Goal: Task Accomplishment & Management: Manage account settings

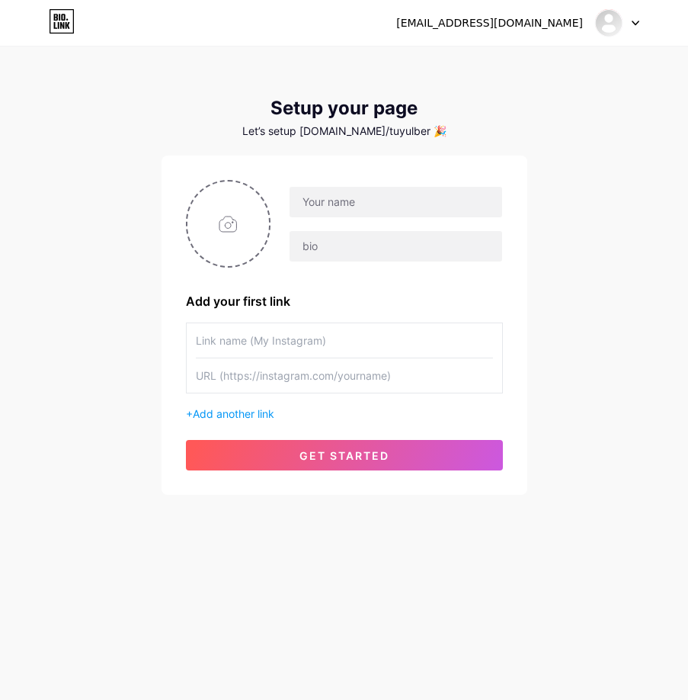
click at [649, 347] on div "[EMAIL_ADDRESS][DOMAIN_NAME] Dashboard Logout Setup your page Let’s setup [DOMA…" at bounding box center [344, 271] width 688 height 543
click at [230, 205] on input "file" at bounding box center [229, 223] width 82 height 85
type input "C:\fakepath\pta.png"
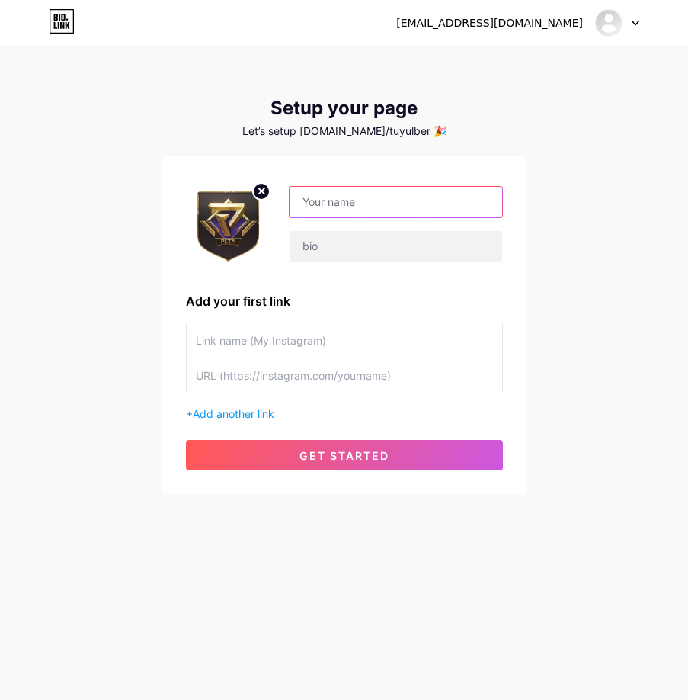
click at [364, 205] on input "text" at bounding box center [396, 202] width 212 height 30
type input "petatotogacor"
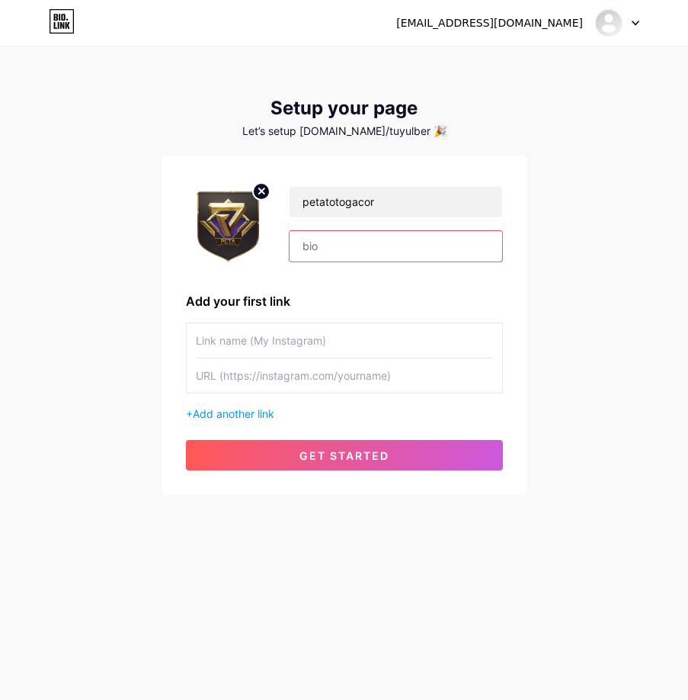
click at [390, 246] on input "text" at bounding box center [396, 246] width 212 height 30
click at [344, 238] on input "text" at bounding box center [396, 246] width 212 height 30
paste input "Slot Gacor [PERSON_NAME] Legal [PERSON_NAME]"
click at [300, 243] on input "Slot Gacor [PERSON_NAME] Legal [PERSON_NAME]" at bounding box center [396, 246] width 212 height 30
type input "Slot Gacor [PERSON_NAME] Legal [PERSON_NAME]"
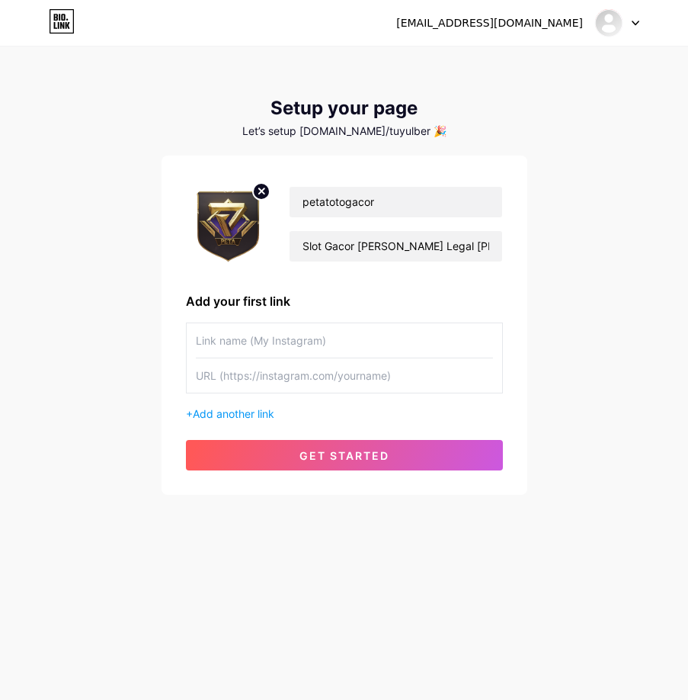
click at [376, 325] on input "text" at bounding box center [344, 340] width 297 height 34
drag, startPoint x: 308, startPoint y: 381, endPoint x: 306, endPoint y: 370, distance: 10.9
click at [308, 380] on input "text" at bounding box center [344, 375] width 297 height 34
click at [285, 377] on input "text" at bounding box center [344, 375] width 297 height 34
paste input "[URL][DOMAIN_NAME]"
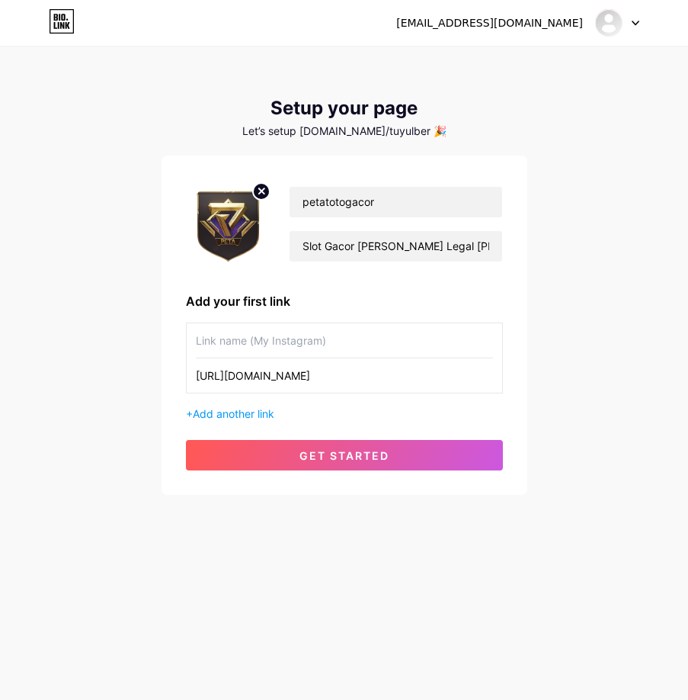
type input "[URL][DOMAIN_NAME]"
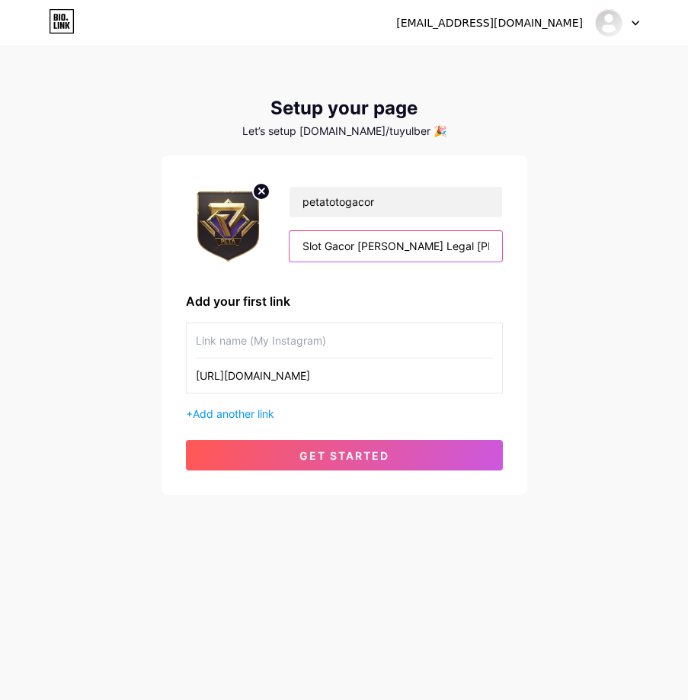
click at [409, 242] on input "Slot Gacor [PERSON_NAME] Legal [PERSON_NAME]" at bounding box center [396, 246] width 212 height 30
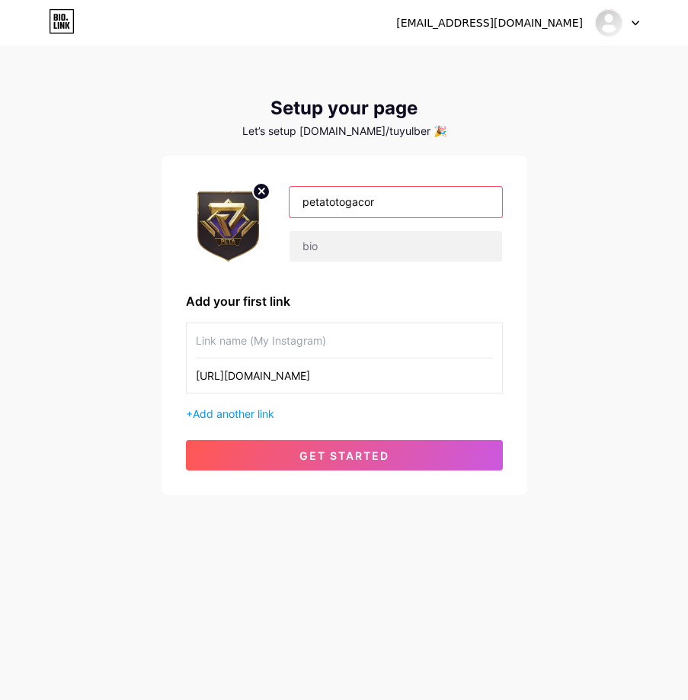
click at [403, 204] on input "petatotogacor" at bounding box center [396, 202] width 212 height 30
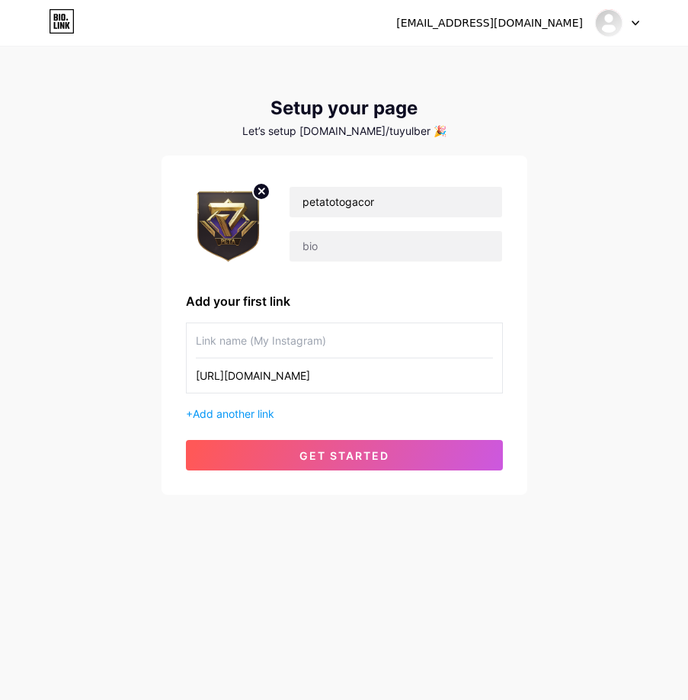
drag, startPoint x: 319, startPoint y: 343, endPoint x: 287, endPoint y: 338, distance: 32.5
click at [287, 338] on input "text" at bounding box center [344, 340] width 297 height 34
paste input "petatotogacor"
type input "petatotogacor"
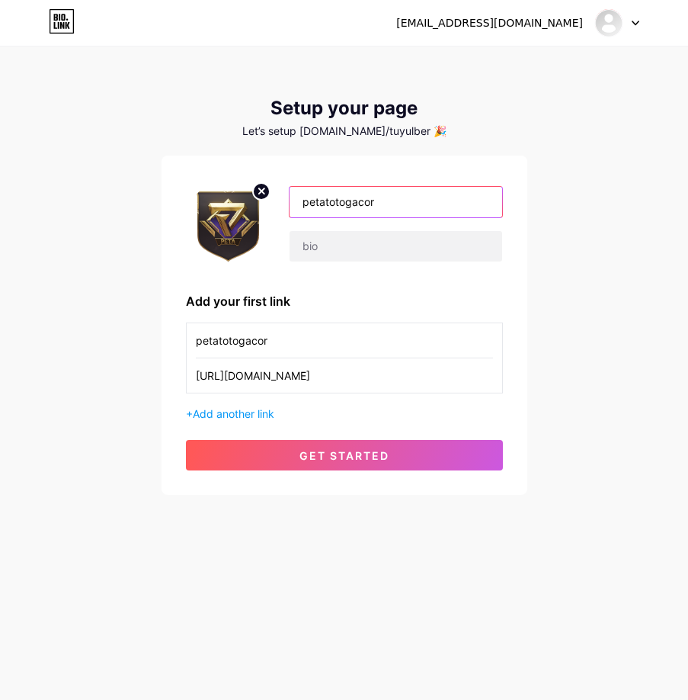
click at [454, 199] on input "petatotogacor" at bounding box center [396, 202] width 212 height 30
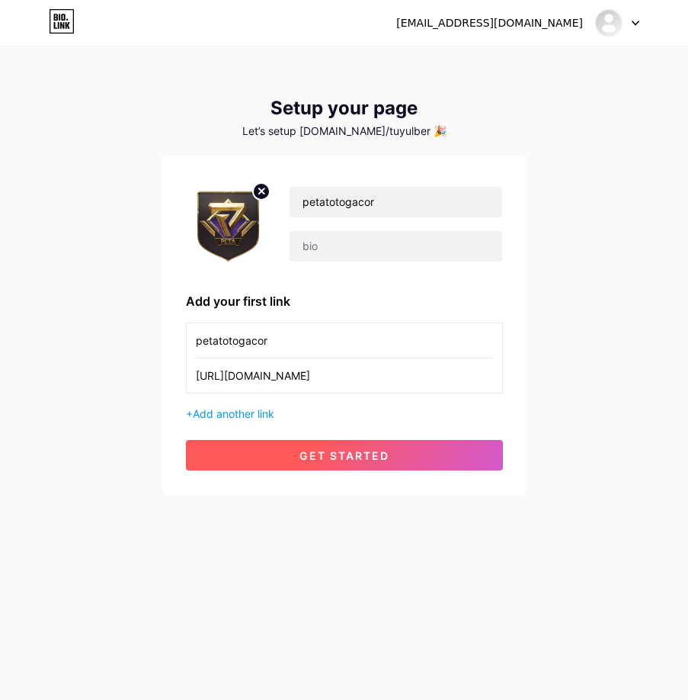
click at [356, 457] on span "get started" at bounding box center [345, 455] width 90 height 13
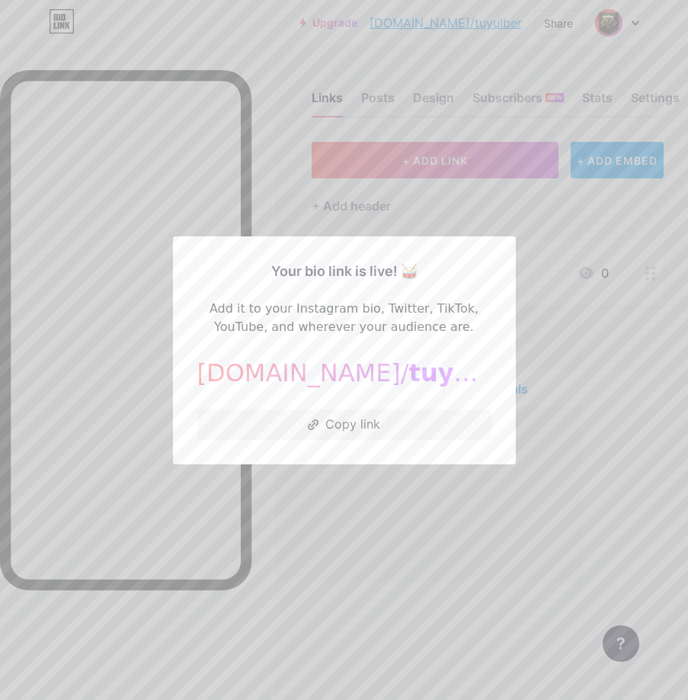
click at [427, 488] on div at bounding box center [344, 350] width 688 height 700
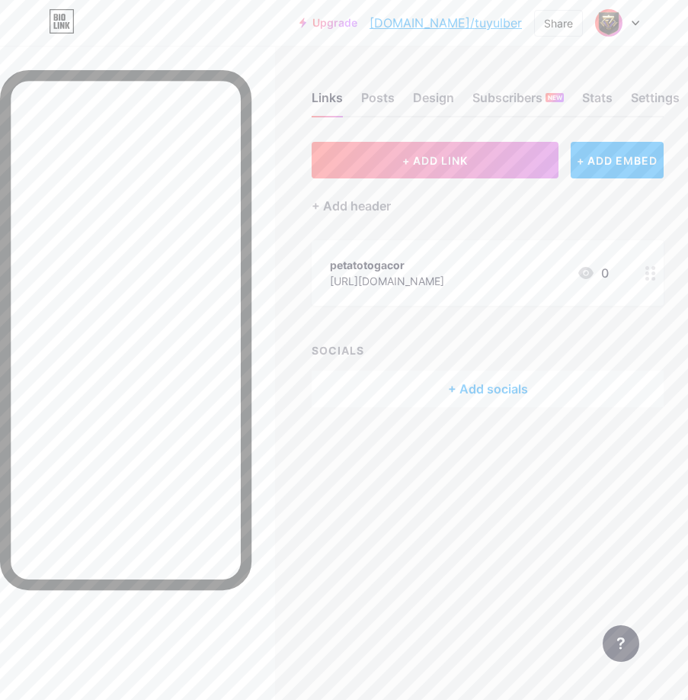
click at [643, 277] on div at bounding box center [651, 273] width 26 height 66
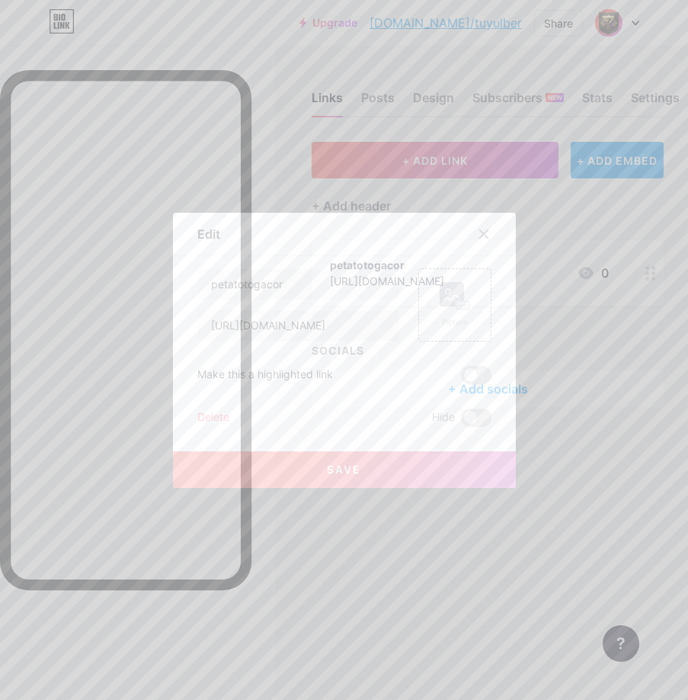
click at [632, 281] on div at bounding box center [344, 350] width 688 height 700
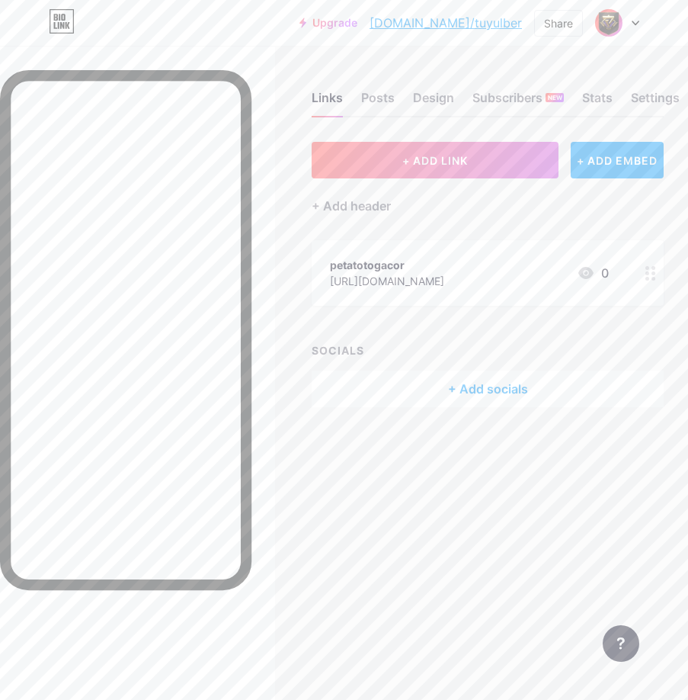
click at [645, 271] on div at bounding box center [651, 273] width 26 height 66
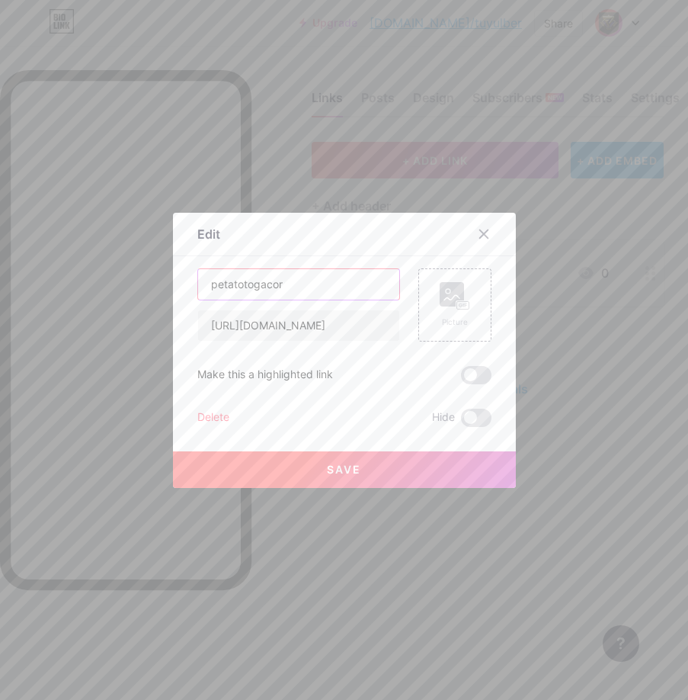
click at [278, 287] on input "petatotogacor" at bounding box center [298, 284] width 201 height 30
type input "l"
paste input "LOGIN PETATOTO"
type input "LOGIN PETATOTO"
click at [451, 318] on div "Picture" at bounding box center [455, 321] width 30 height 11
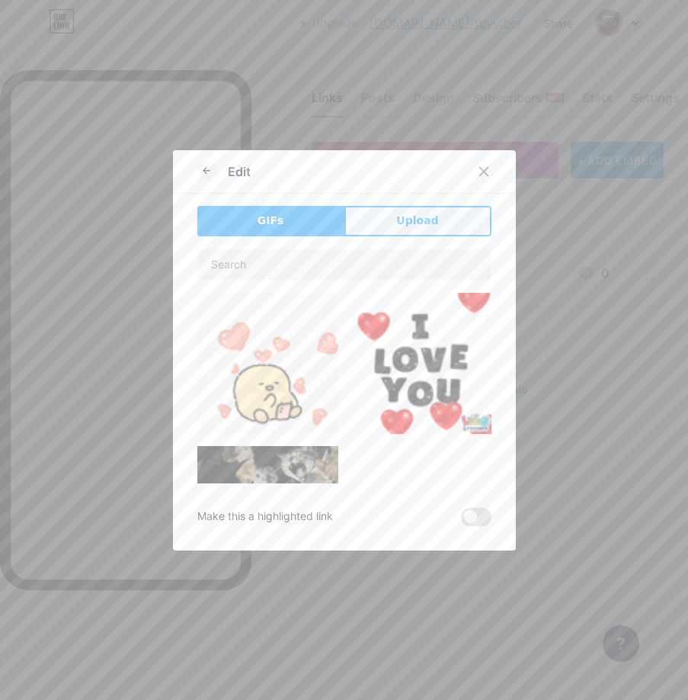
click at [387, 220] on button "Upload" at bounding box center [418, 221] width 147 height 30
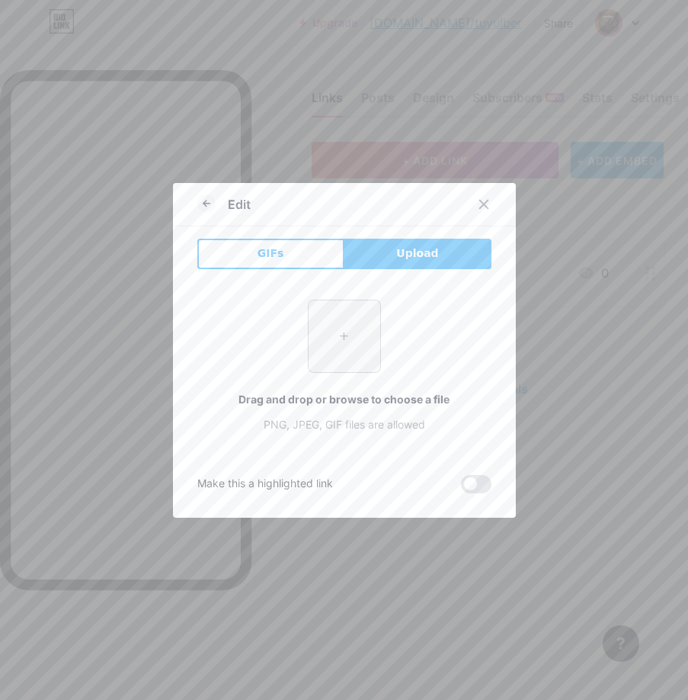
click at [316, 333] on input "file" at bounding box center [345, 336] width 72 height 72
type input "C:\fakepath\pta.png"
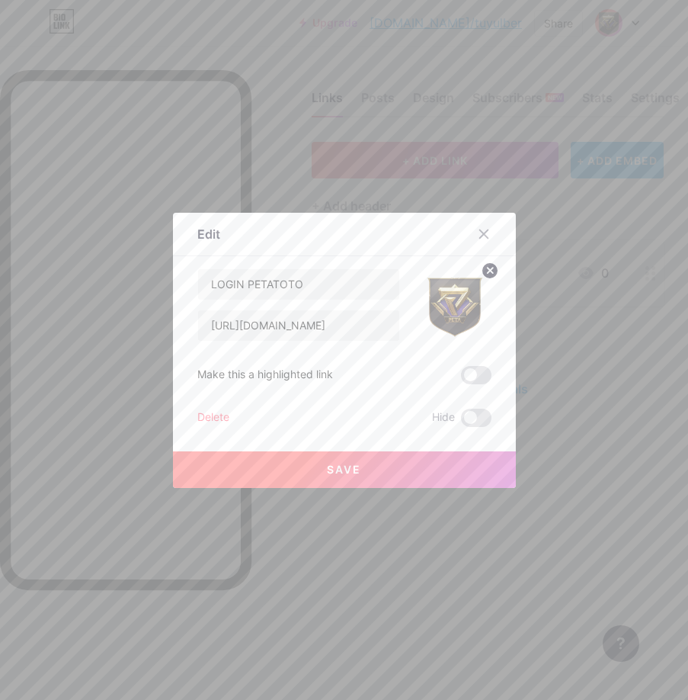
click at [348, 477] on button "Save" at bounding box center [344, 469] width 343 height 37
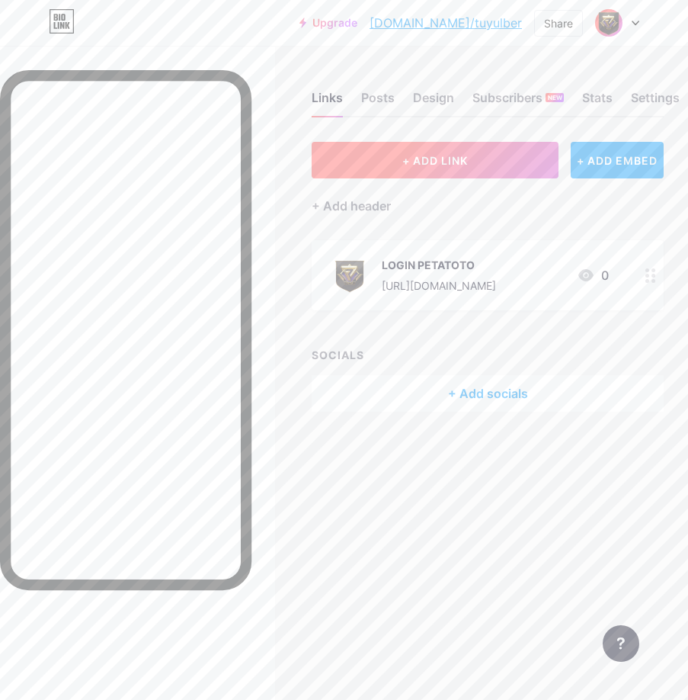
click at [386, 177] on button "+ ADD LINK" at bounding box center [435, 160] width 247 height 37
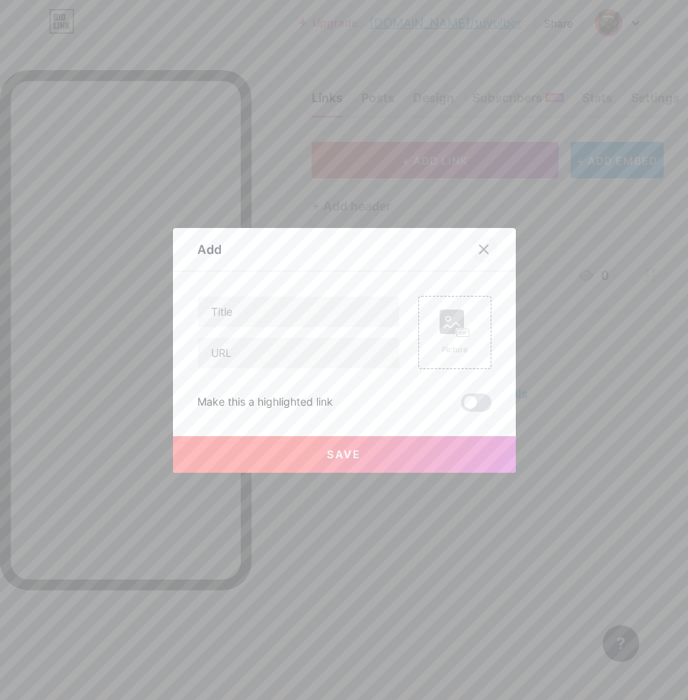
click at [486, 260] on div at bounding box center [483, 249] width 27 height 27
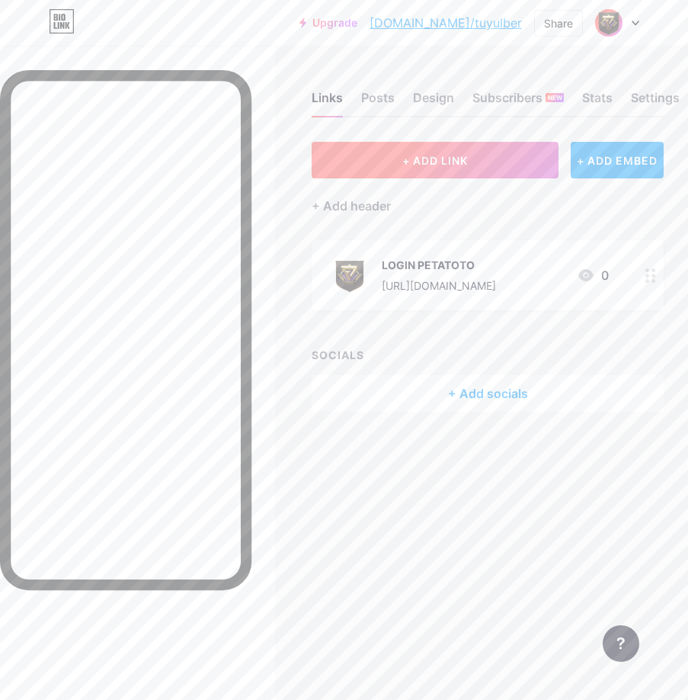
click at [468, 164] on span "+ ADD LINK" at bounding box center [435, 160] width 66 height 13
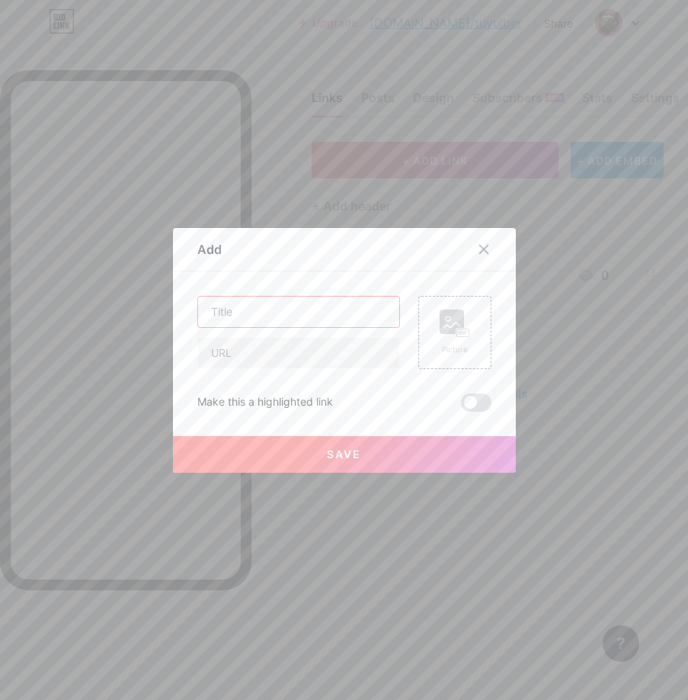
click at [234, 322] on input "text" at bounding box center [298, 312] width 201 height 30
paste input "DAFTAR PETATOTO"
type input "DAFTAR PETATOTO"
click at [298, 341] on input "text" at bounding box center [298, 353] width 201 height 30
paste input "[URL][DOMAIN_NAME]"
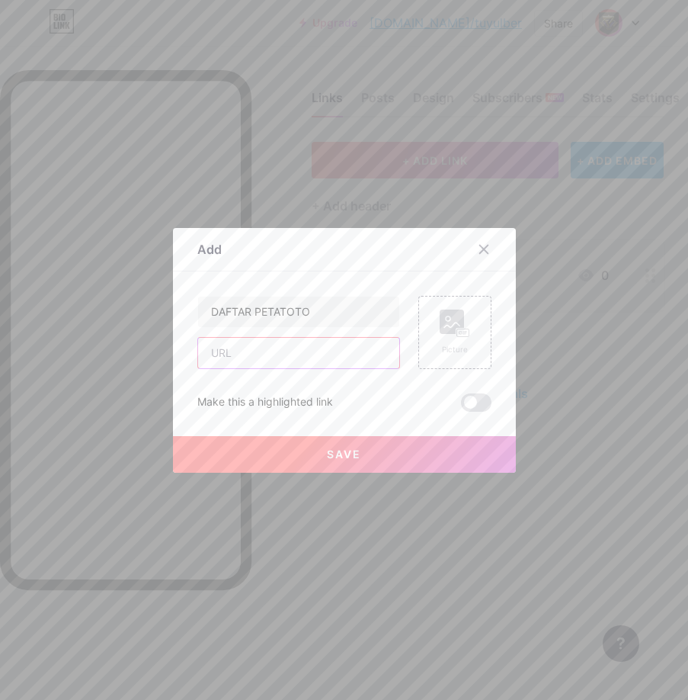
type input "[URL][DOMAIN_NAME]"
click at [428, 335] on div "Picture" at bounding box center [454, 332] width 73 height 73
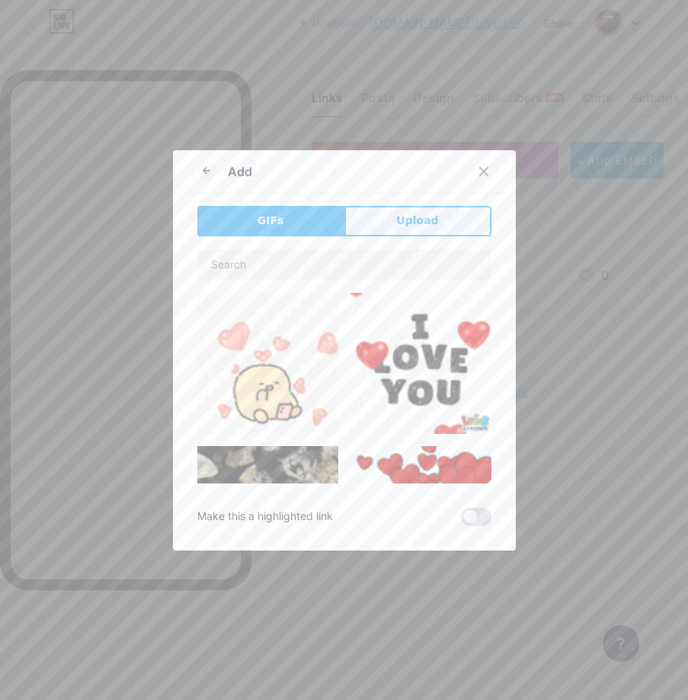
click at [415, 218] on span "Upload" at bounding box center [417, 221] width 42 height 16
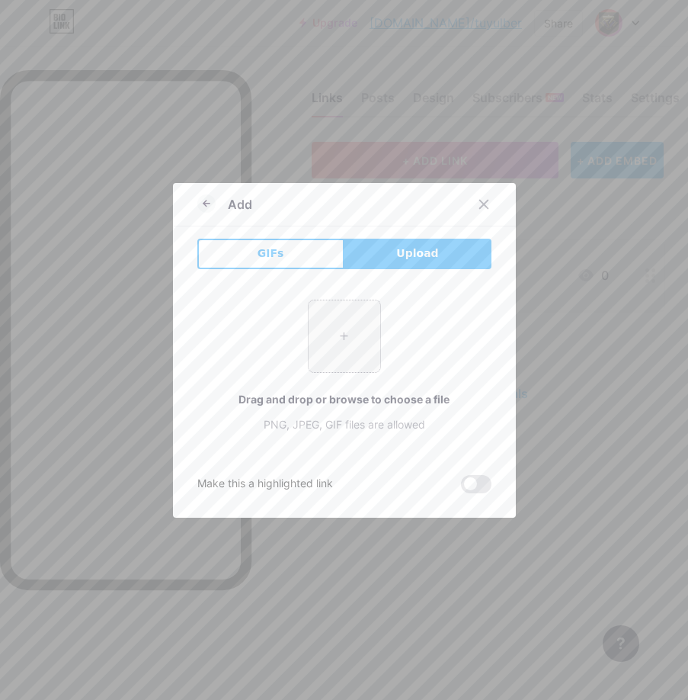
click at [351, 351] on input "file" at bounding box center [345, 336] width 72 height 72
type input "C:\fakepath\pta.png"
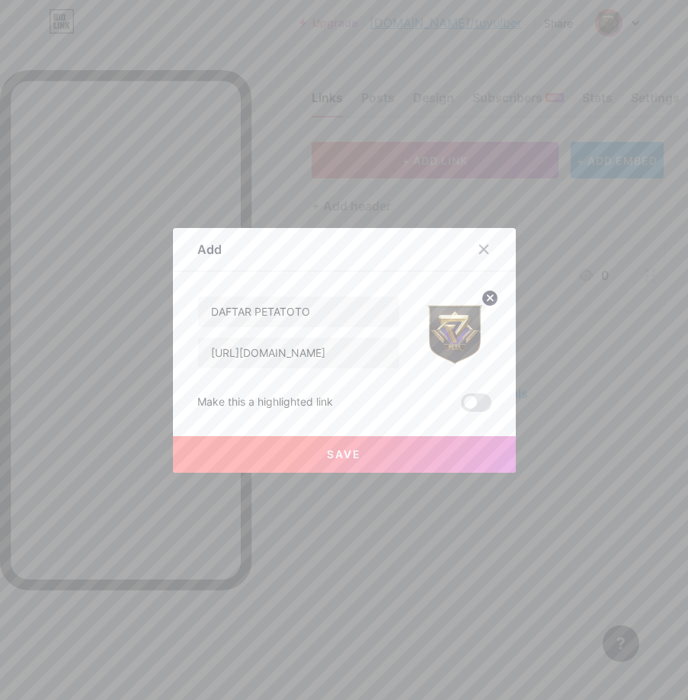
click at [387, 452] on button "Save" at bounding box center [344, 454] width 343 height 37
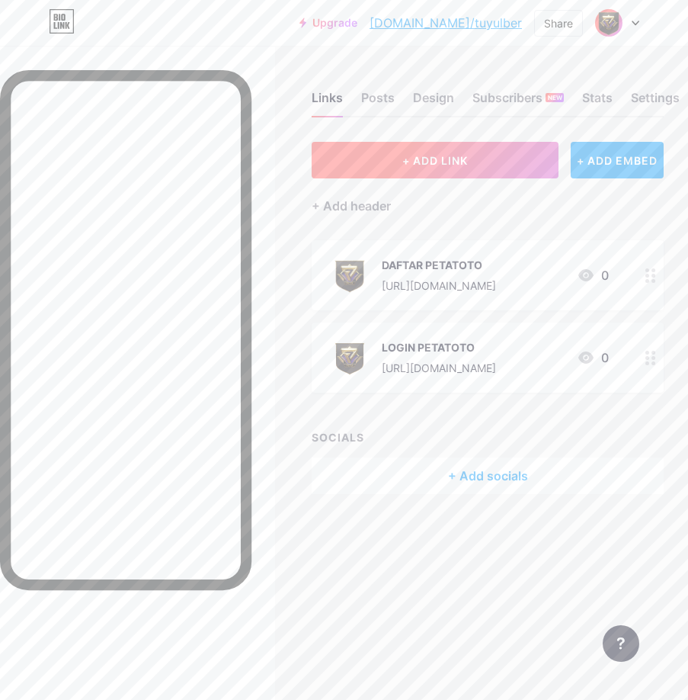
click at [484, 165] on button "+ ADD LINK" at bounding box center [435, 160] width 247 height 37
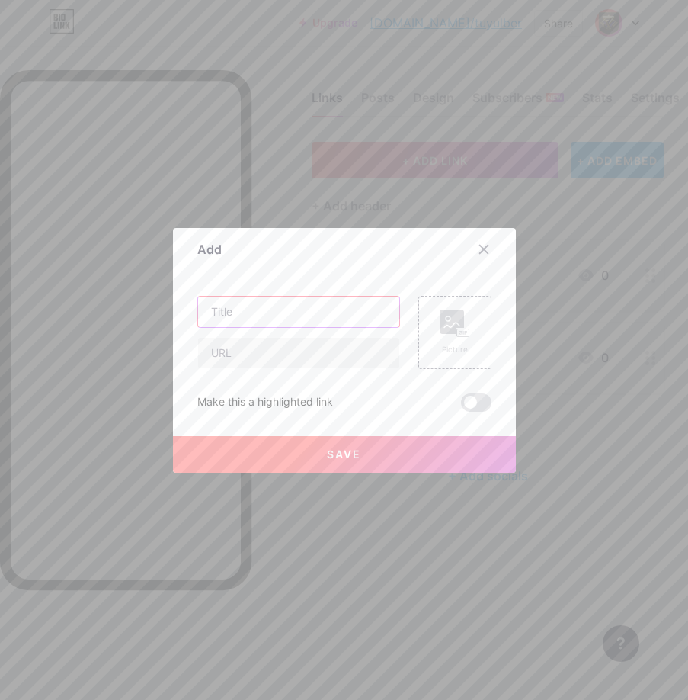
click at [218, 325] on input "text" at bounding box center [298, 312] width 201 height 30
paste input "RTP GACOR"
type input "RTP GACOR"
click at [267, 364] on input "text" at bounding box center [298, 353] width 201 height 30
drag, startPoint x: 248, startPoint y: 338, endPoint x: 240, endPoint y: 338, distance: 8.4
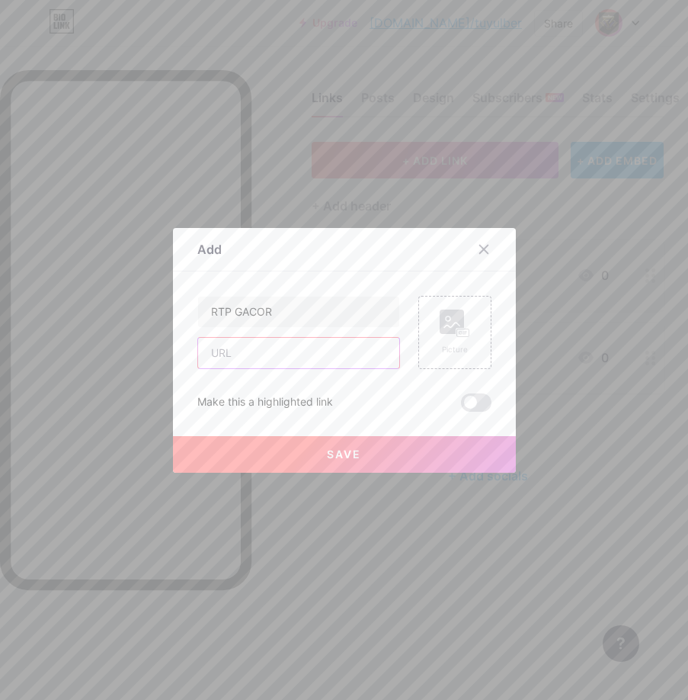
click at [248, 338] on input "text" at bounding box center [298, 353] width 201 height 30
paste input "[URL][DOMAIN_NAME]"
type input "[URL][DOMAIN_NAME]"
click at [427, 323] on div "Picture" at bounding box center [454, 332] width 73 height 73
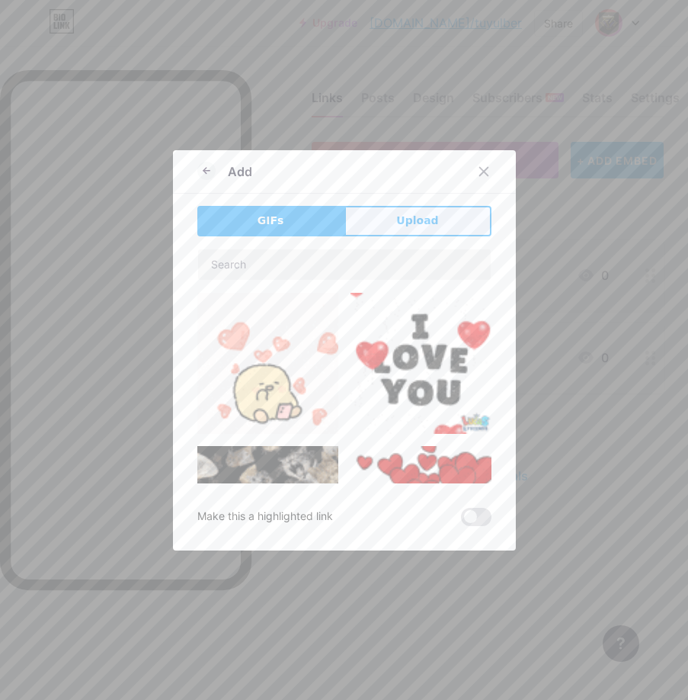
click at [373, 215] on button "Upload" at bounding box center [418, 221] width 147 height 30
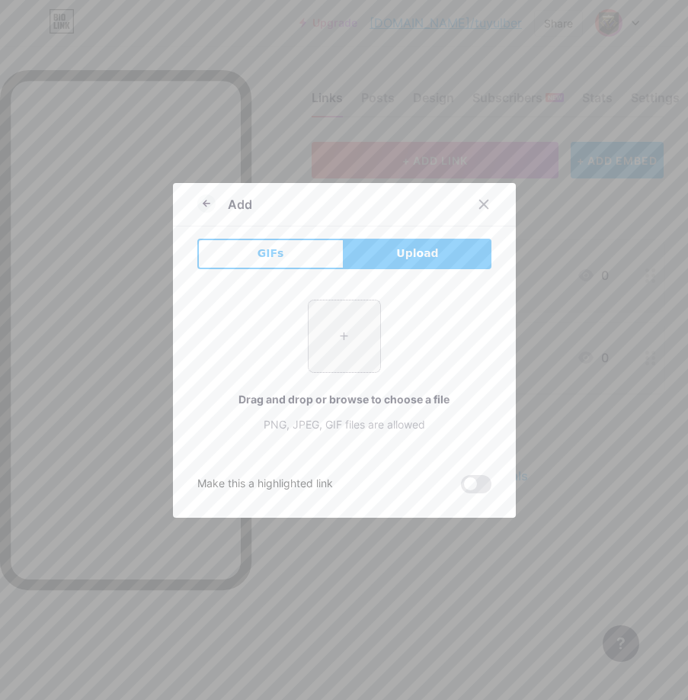
click at [338, 321] on input "file" at bounding box center [345, 336] width 72 height 72
type input "C:\fakepath\pta.png"
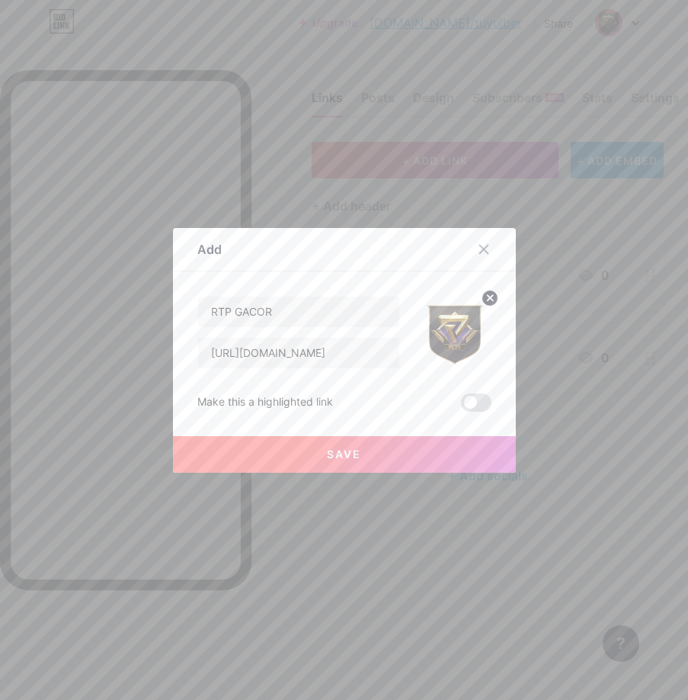
click at [303, 454] on button "Save" at bounding box center [344, 454] width 343 height 37
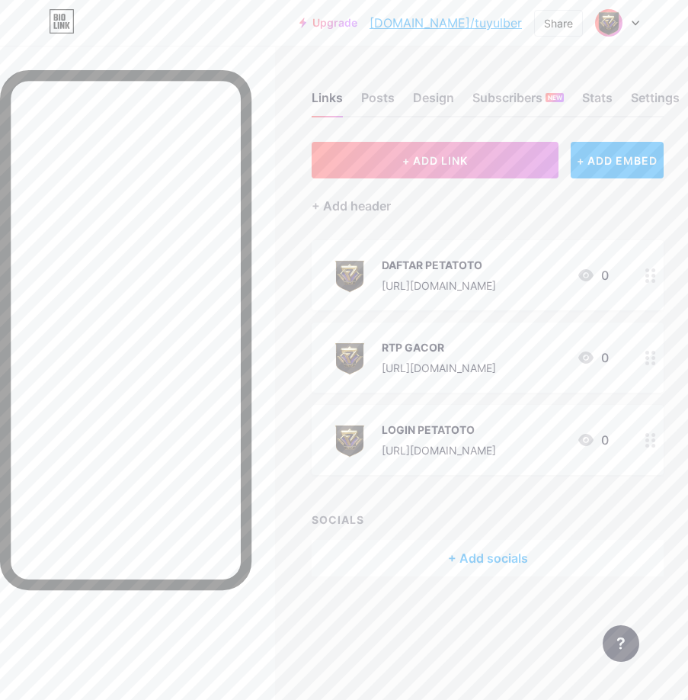
click at [275, 464] on div at bounding box center [137, 396] width 275 height 700
click at [473, 162] on button "+ ADD LINK" at bounding box center [435, 160] width 247 height 37
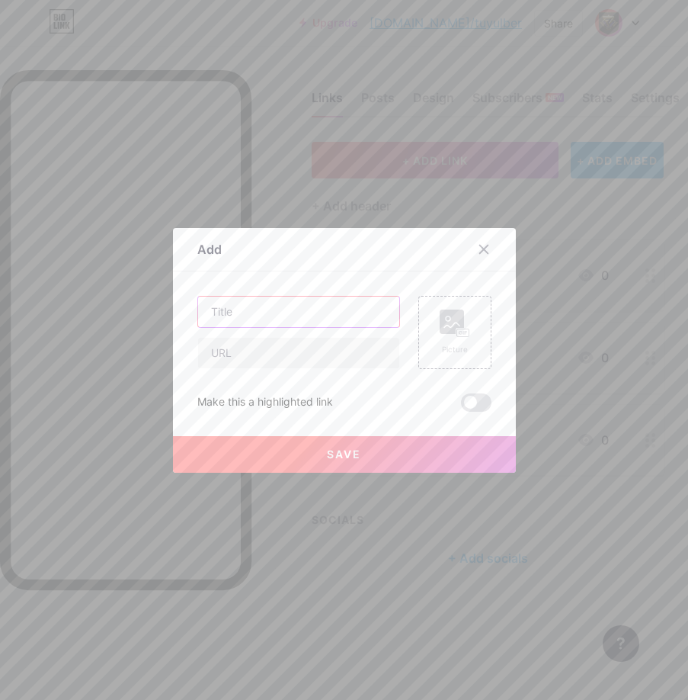
click at [261, 312] on input "text" at bounding box center [298, 312] width 201 height 30
paste input "LIVE BOLA"
type input "LIVE BOLA"
click at [248, 345] on input "text" at bounding box center [298, 353] width 201 height 30
paste input "[URL][DOMAIN_NAME]"
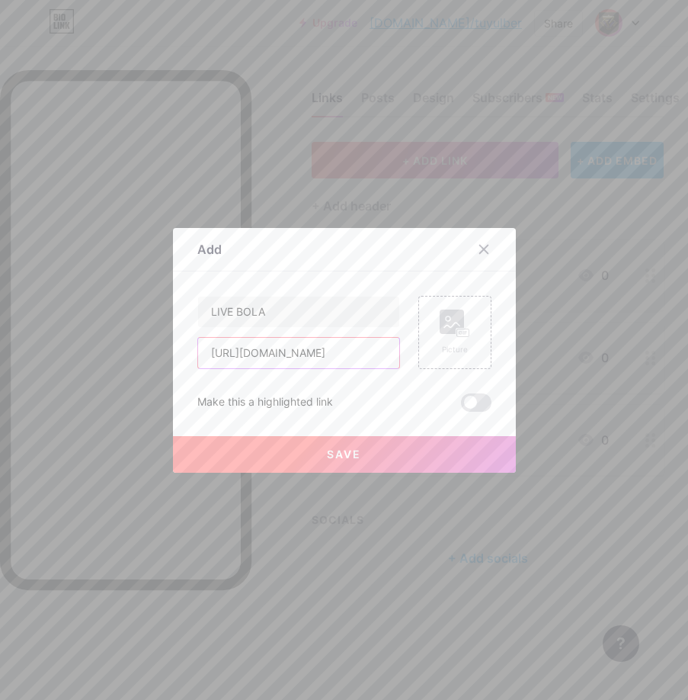
type input "[URL][DOMAIN_NAME]"
click at [486, 341] on div "Add Content YouTube Play YouTube video without leaving your page. ADD Vimeo Pla…" at bounding box center [344, 350] width 343 height 245
click at [457, 341] on div "Picture" at bounding box center [455, 332] width 30 height 46
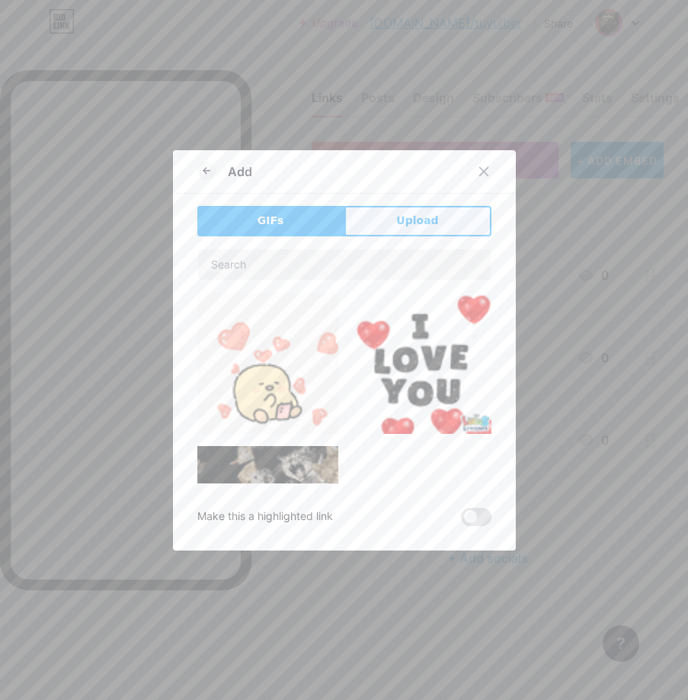
click at [374, 219] on button "Upload" at bounding box center [418, 221] width 147 height 30
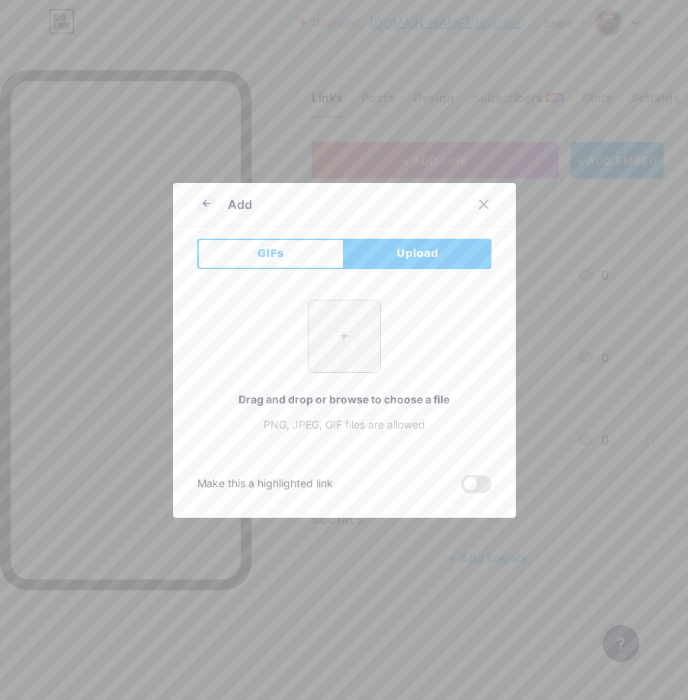
click at [335, 331] on input "file" at bounding box center [345, 336] width 72 height 72
type input "C:\fakepath\pta.png"
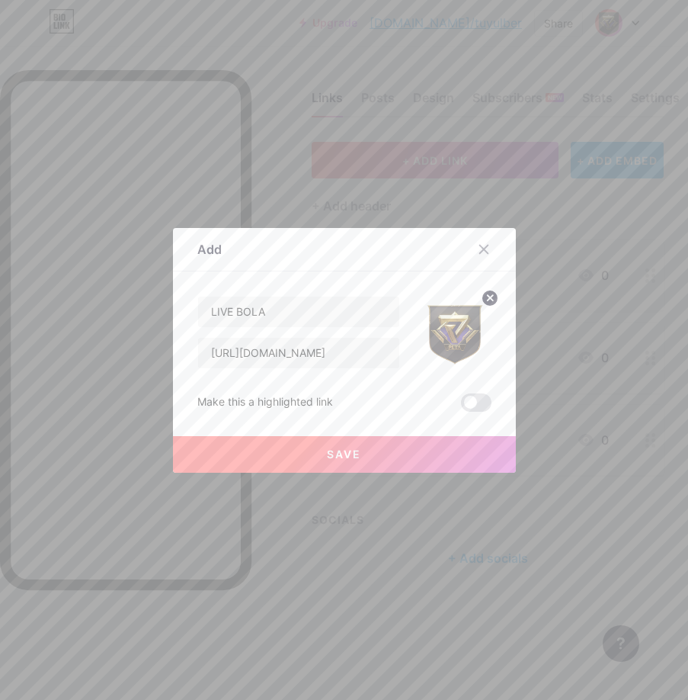
click at [421, 456] on button "Save" at bounding box center [344, 454] width 343 height 37
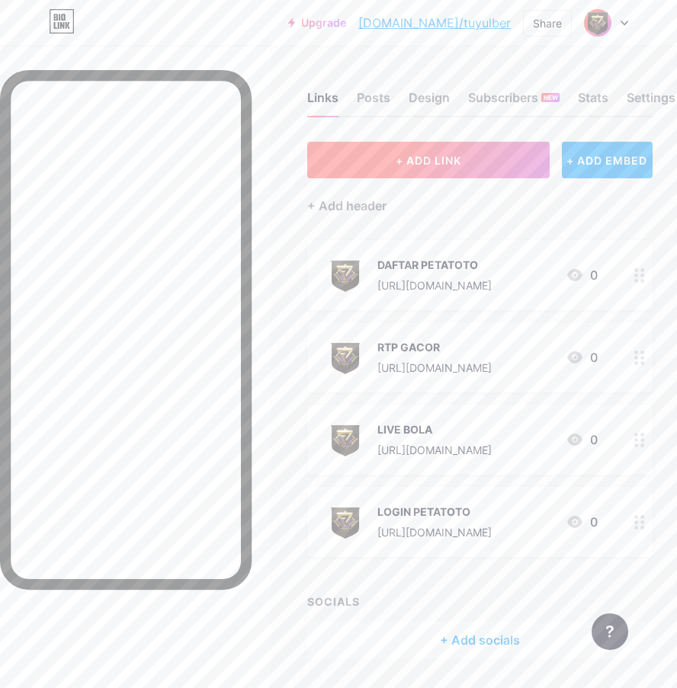
click at [407, 173] on button "+ ADD LINK" at bounding box center [428, 160] width 242 height 37
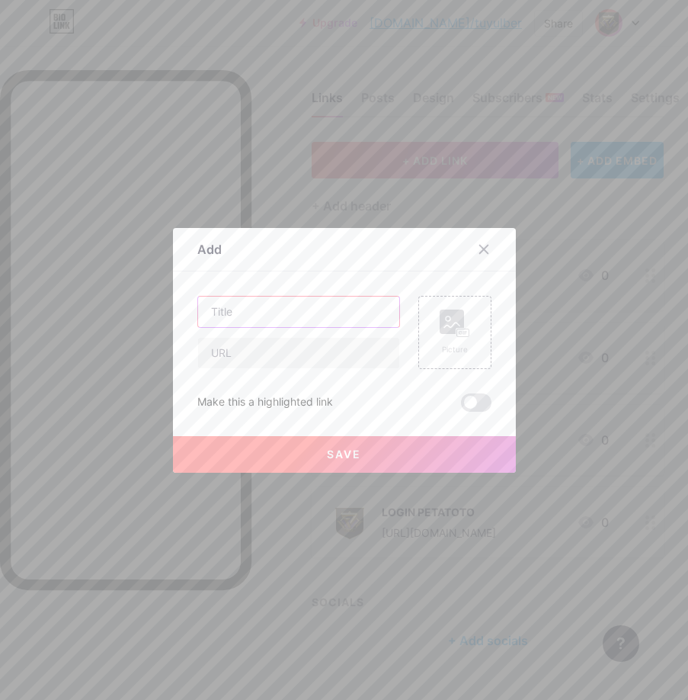
click at [246, 306] on input "text" at bounding box center [298, 312] width 201 height 30
paste input "GROUP FACEBOOK"
type input "GROUP FACEBOOK"
click at [319, 356] on input "text" at bounding box center [298, 353] width 201 height 30
paste input "[URL][DOMAIN_NAME]"
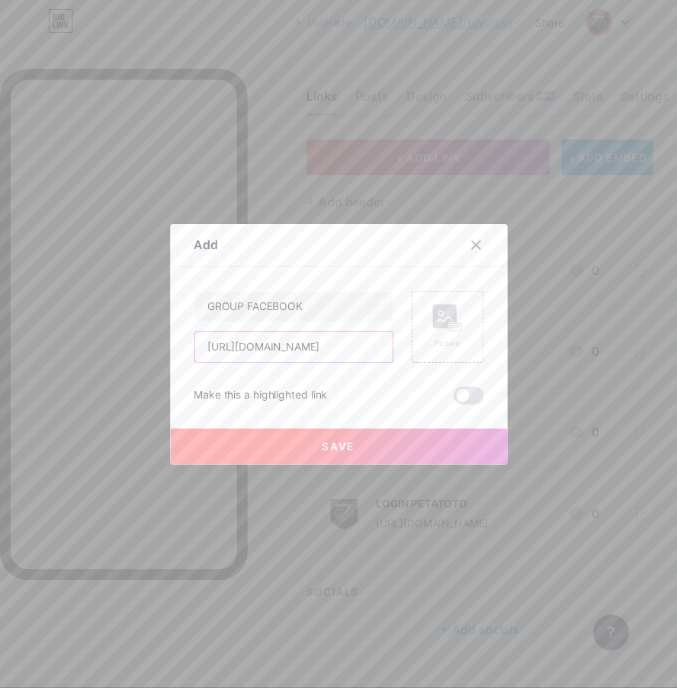
scroll to position [0, 34]
type input "[URL][DOMAIN_NAME]"
click at [431, 335] on div "Picture" at bounding box center [454, 332] width 73 height 73
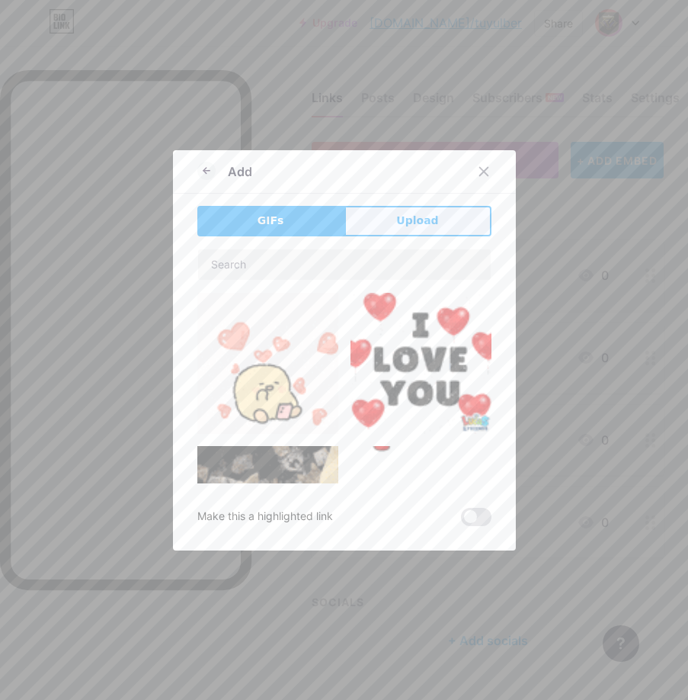
click at [384, 220] on button "Upload" at bounding box center [418, 221] width 147 height 30
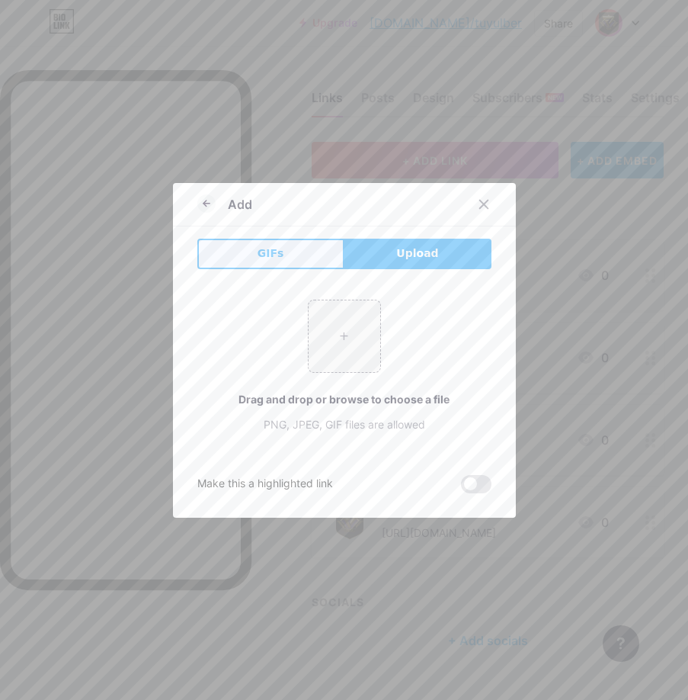
click at [273, 257] on span "GIFs" at bounding box center [271, 253] width 27 height 16
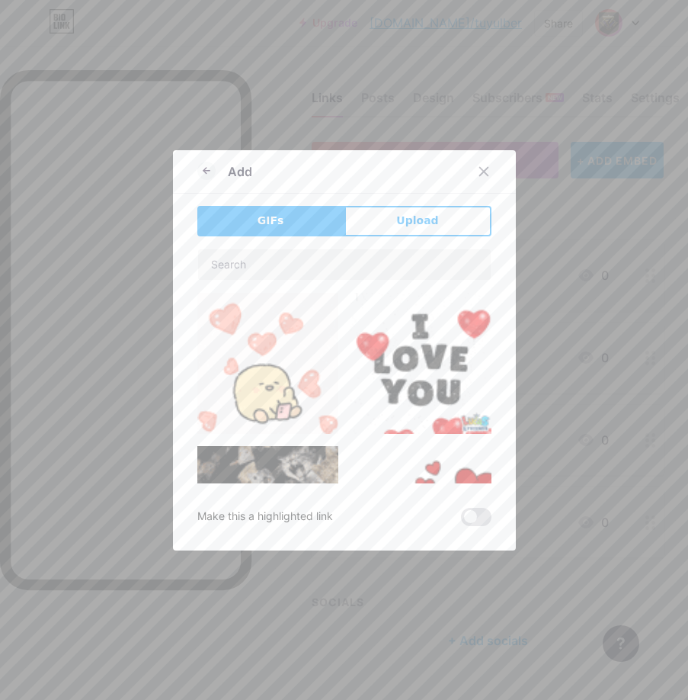
click at [351, 323] on img at bounding box center [421, 363] width 141 height 141
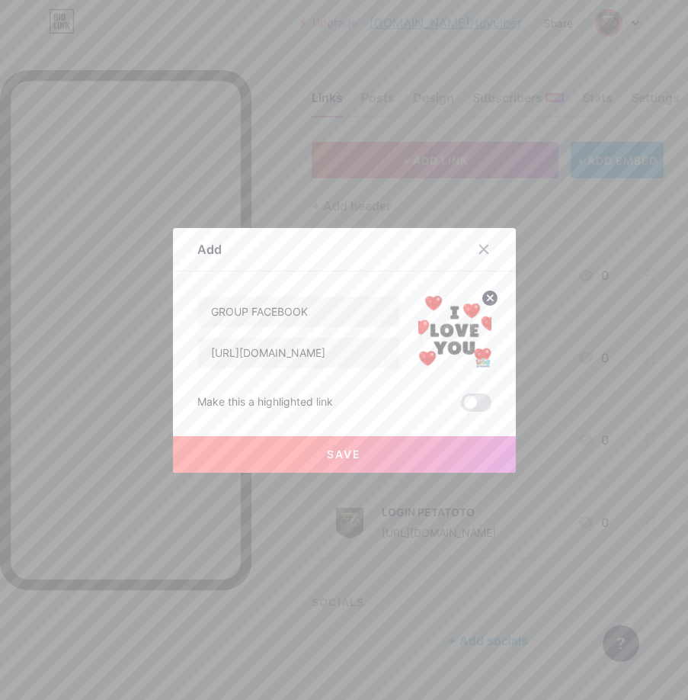
click at [484, 299] on circle at bounding box center [490, 298] width 17 height 17
click at [457, 329] on rect at bounding box center [463, 333] width 12 height 8
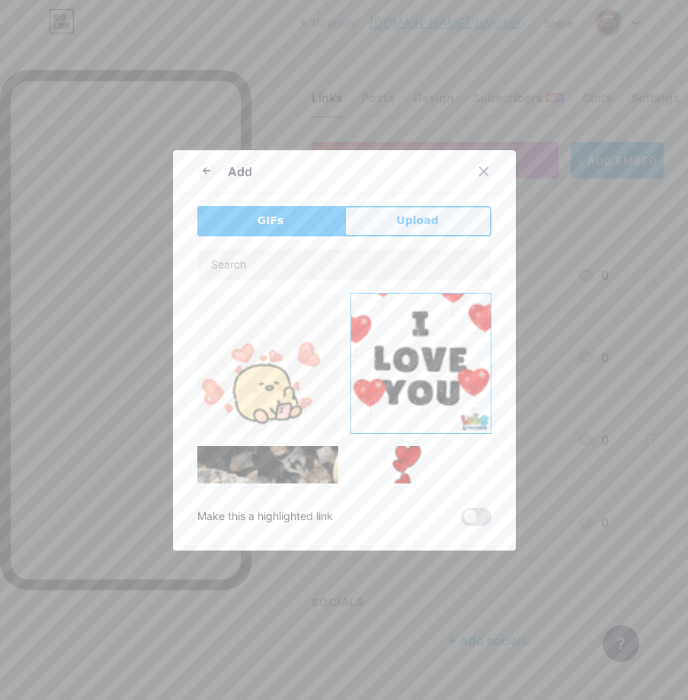
click at [382, 223] on button "Upload" at bounding box center [418, 221] width 147 height 30
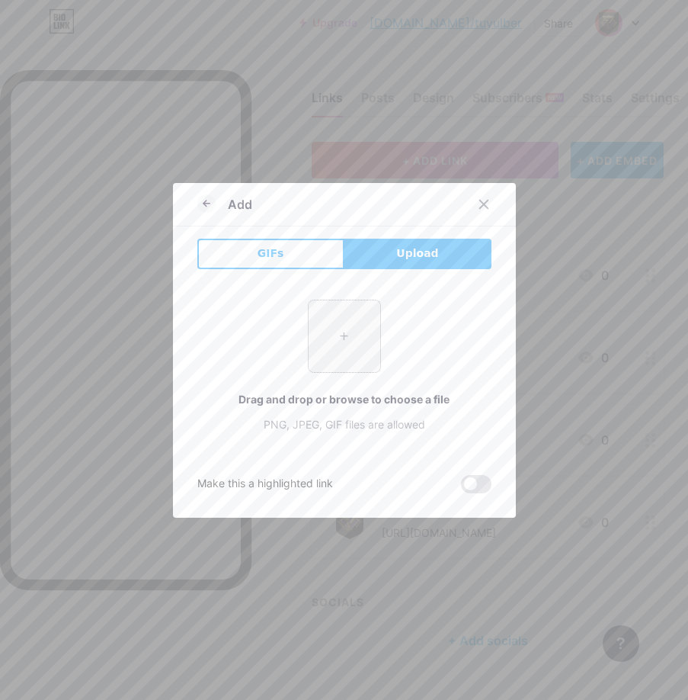
click at [364, 327] on input "file" at bounding box center [345, 336] width 72 height 72
type input "C:\fakepath\pta.png"
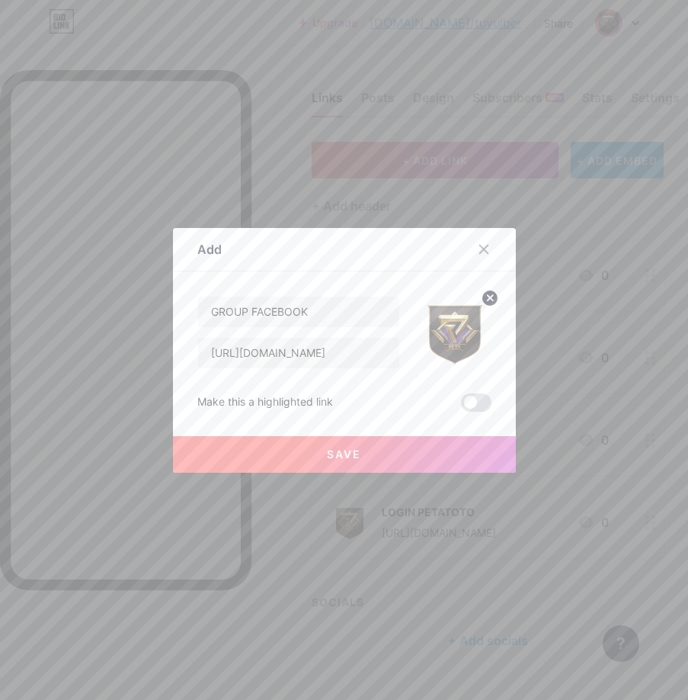
click at [432, 450] on button "Save" at bounding box center [344, 454] width 343 height 37
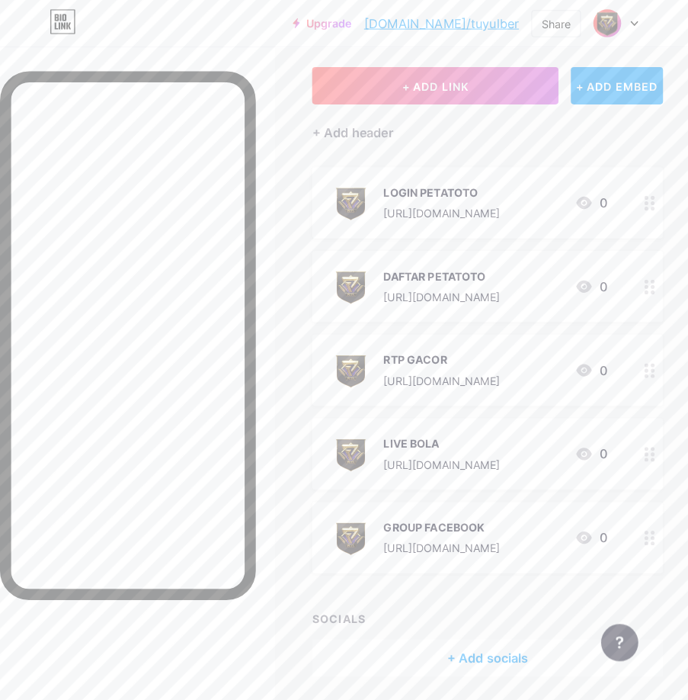
scroll to position [76, 0]
click at [536, 88] on button "+ ADD LINK" at bounding box center [428, 84] width 242 height 37
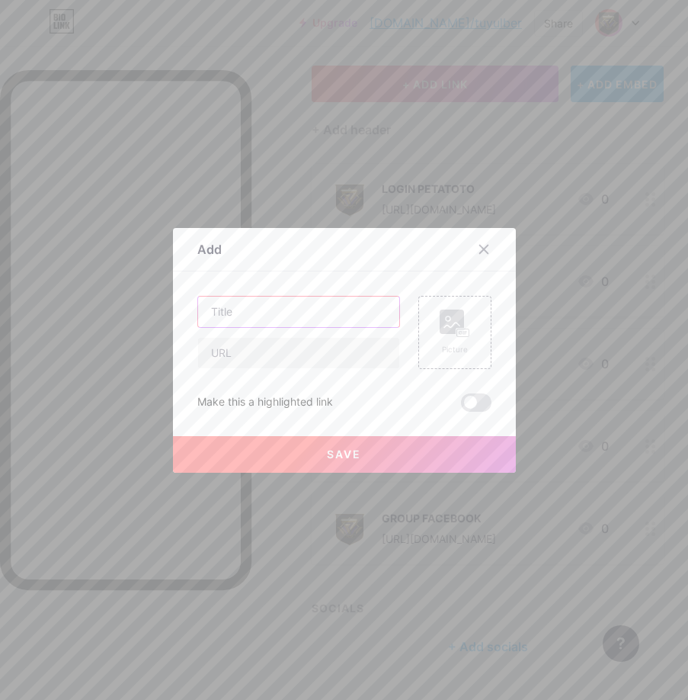
click at [285, 309] on input "text" at bounding box center [298, 312] width 201 height 30
paste input "WHATSAPP"
type input "WHATSAPP"
paste input "[URL][DOMAIN_NAME]"
click at [226, 352] on input "text" at bounding box center [298, 353] width 201 height 30
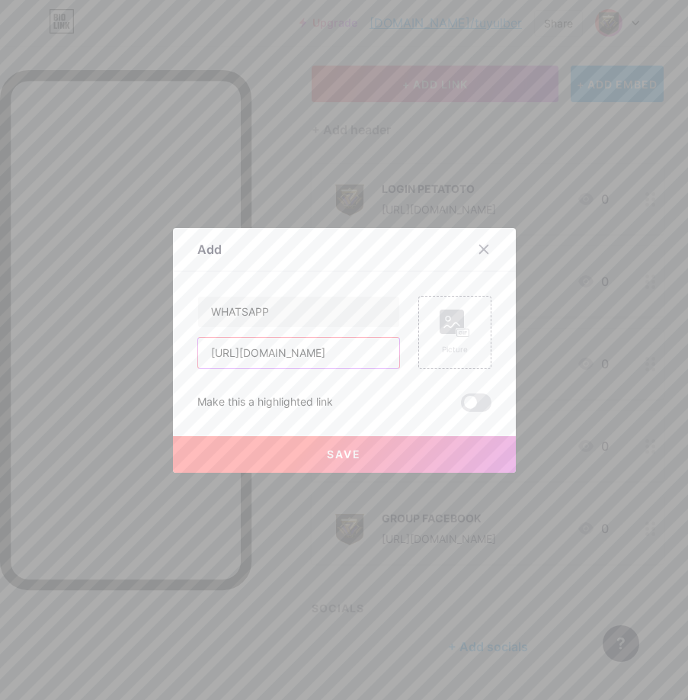
scroll to position [0, 21]
type input "[URL][DOMAIN_NAME]"
click at [451, 340] on div "Picture" at bounding box center [455, 332] width 30 height 46
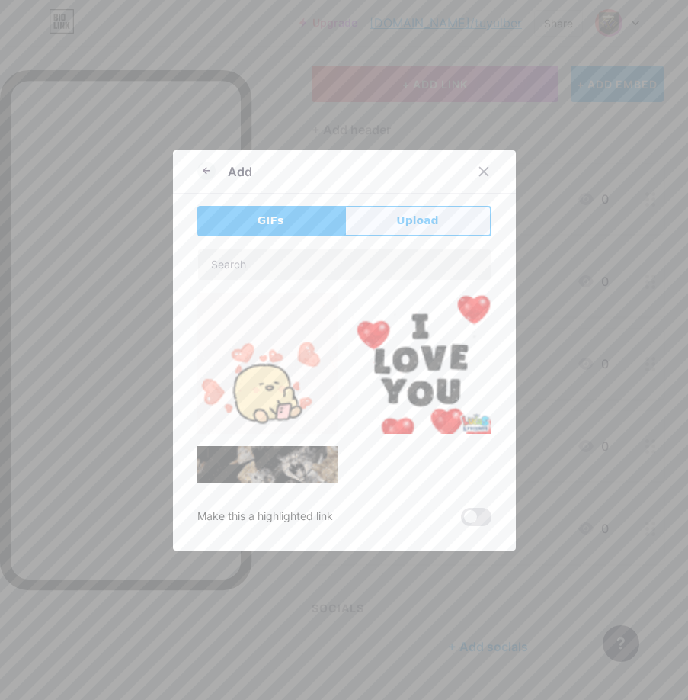
click at [396, 223] on span "Upload" at bounding box center [417, 221] width 42 height 16
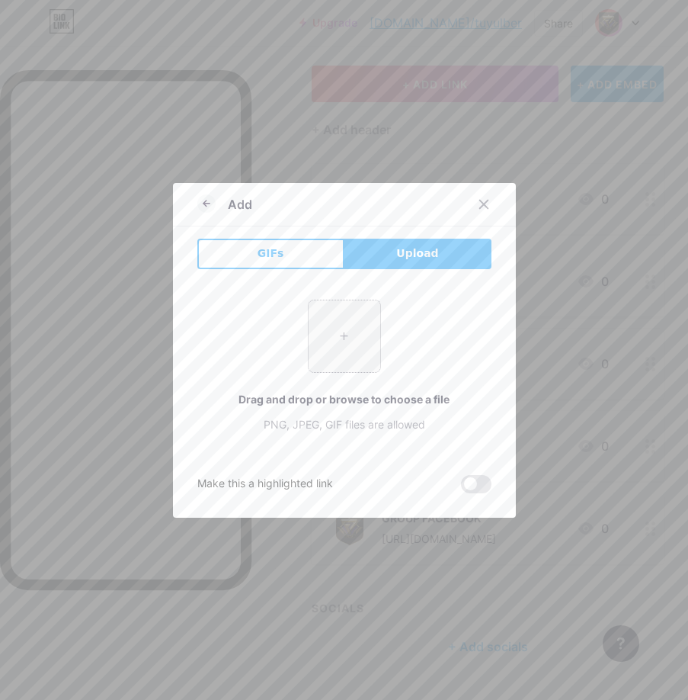
click at [348, 334] on input "file" at bounding box center [345, 336] width 72 height 72
type input "C:\fakepath\pta.png"
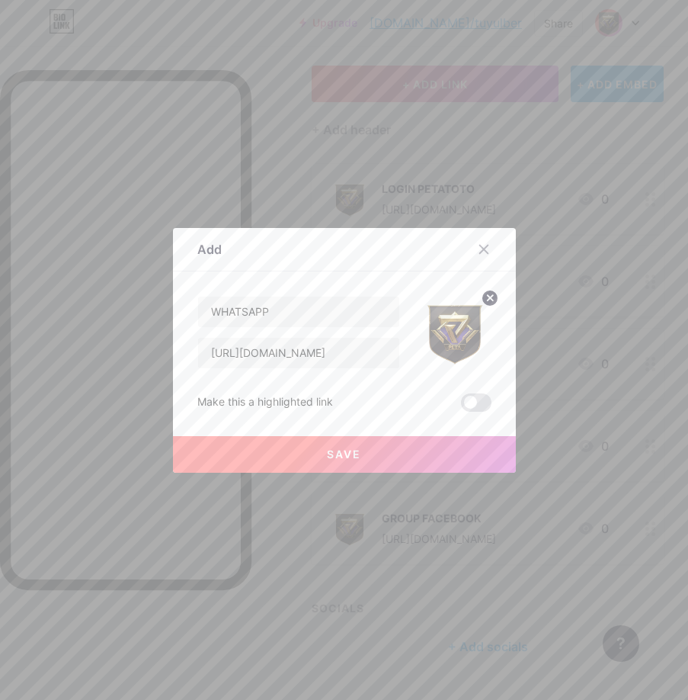
click at [369, 450] on button "Save" at bounding box center [344, 454] width 343 height 37
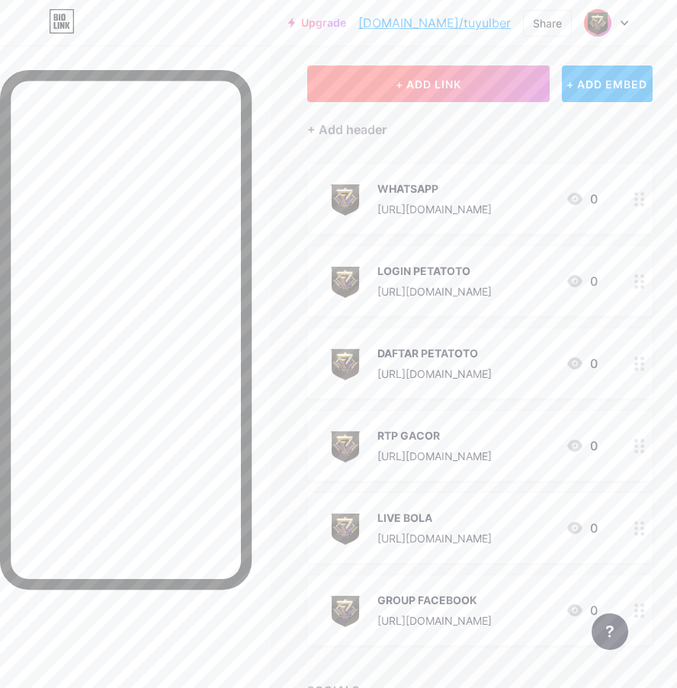
click at [454, 90] on span "+ ADD LINK" at bounding box center [429, 84] width 66 height 13
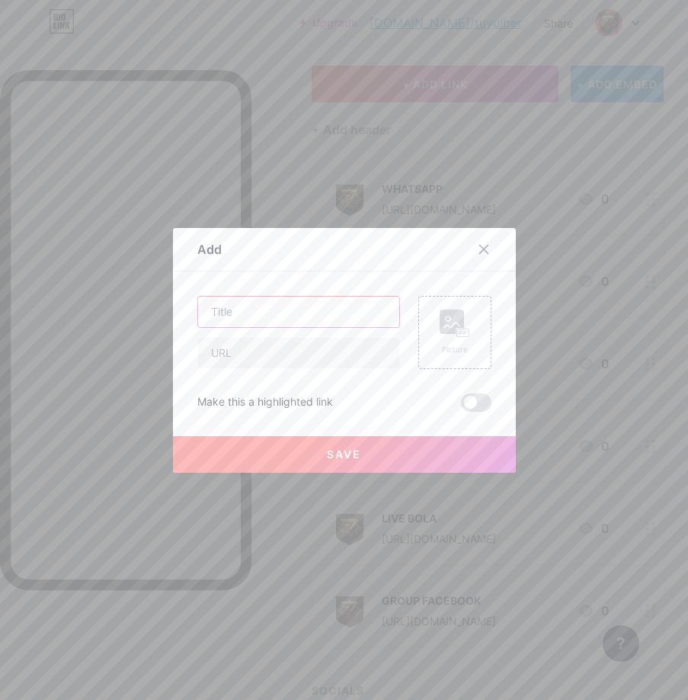
paste input "TELEGRAM"
click at [264, 309] on input "text" at bounding box center [298, 312] width 201 height 30
type input "TELEGRAM"
click at [206, 352] on input "text" at bounding box center [298, 353] width 201 height 30
paste input "[URL][DOMAIN_NAME]"
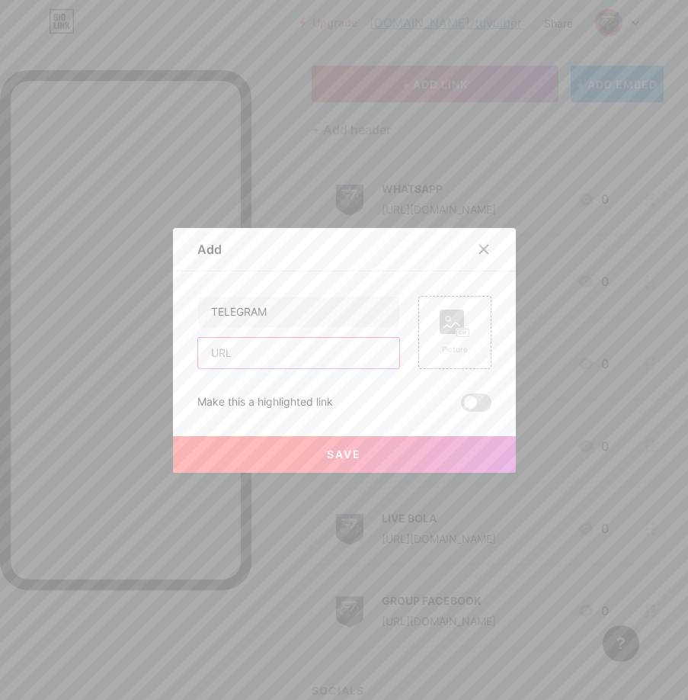
type input "[URL][DOMAIN_NAME]"
click at [457, 322] on rect at bounding box center [452, 321] width 24 height 24
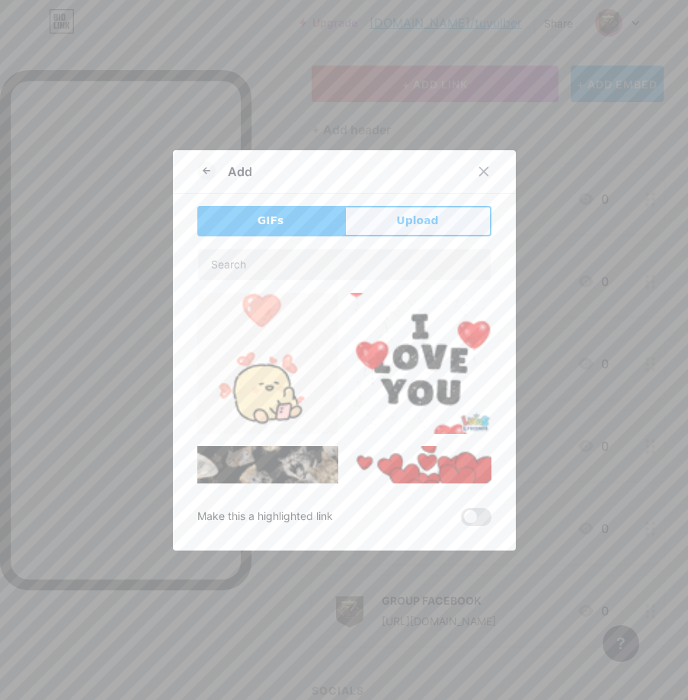
click at [416, 220] on span "Upload" at bounding box center [417, 221] width 42 height 16
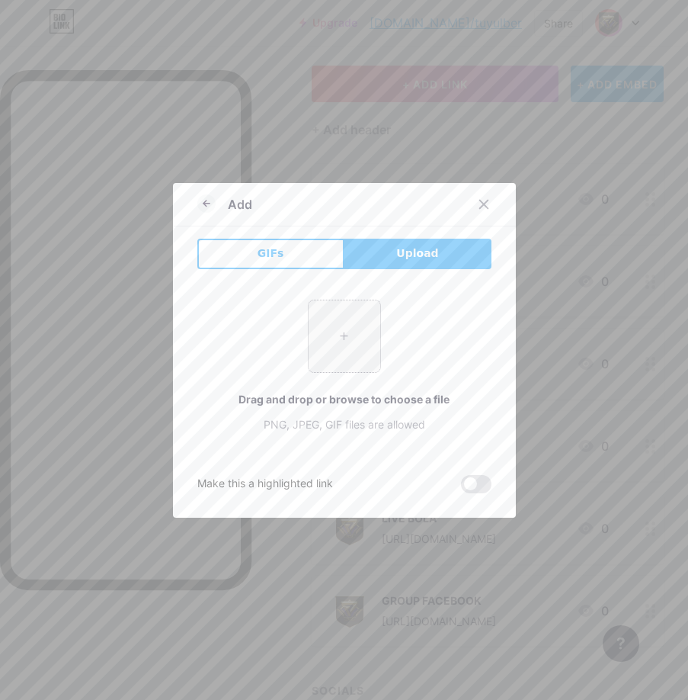
click at [316, 310] on input "file" at bounding box center [345, 336] width 72 height 72
type input "C:\fakepath\pta.png"
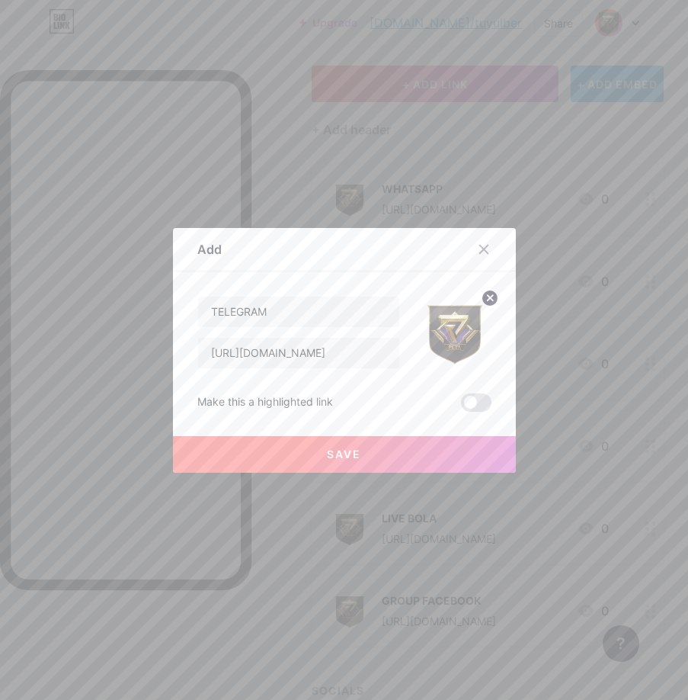
click at [380, 453] on button "Save" at bounding box center [344, 454] width 343 height 37
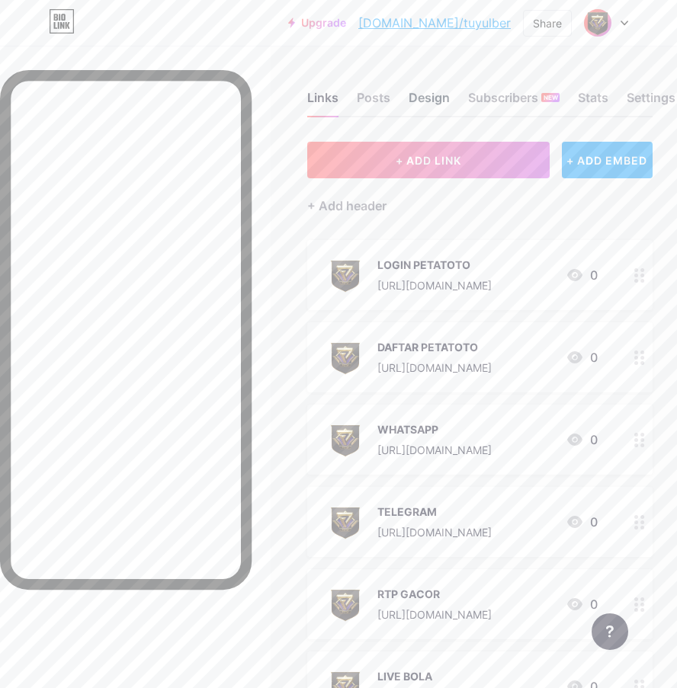
click at [425, 101] on div "Design" at bounding box center [429, 101] width 41 height 27
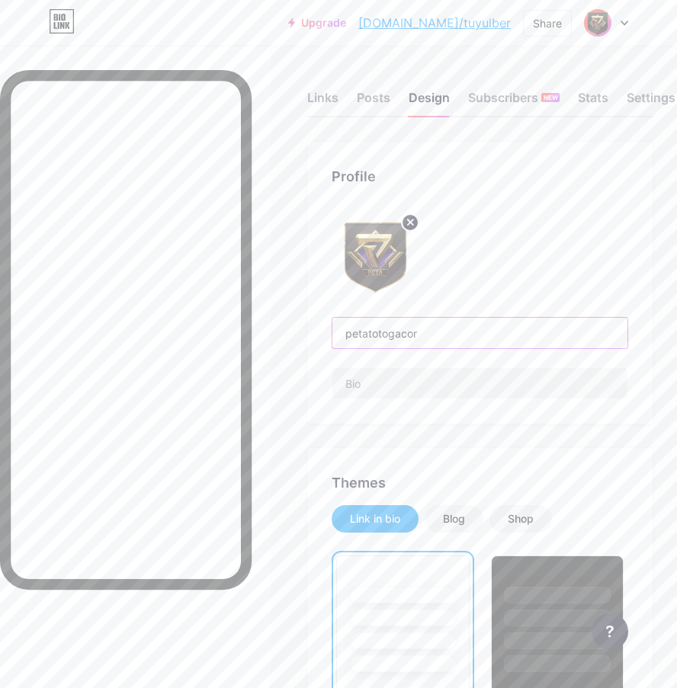
click at [415, 318] on input "petatotogacor" at bounding box center [479, 333] width 295 height 30
click at [462, 318] on input "petatotogacor" at bounding box center [479, 333] width 295 height 30
paste input "Slot [PERSON_NAME] Masuk eWallet"
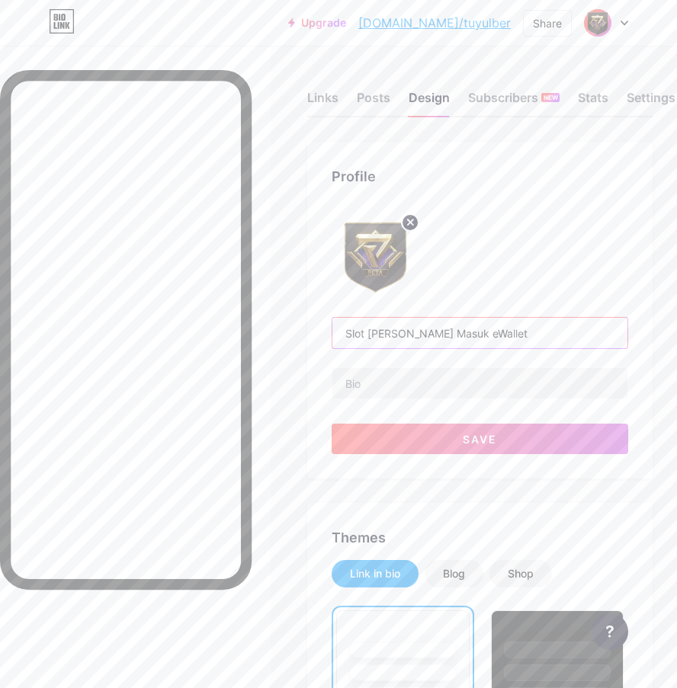
click at [432, 318] on input "Slot [PERSON_NAME] Masuk eWallet" at bounding box center [479, 333] width 295 height 30
drag, startPoint x: 521, startPoint y: 229, endPoint x: 386, endPoint y: 236, distance: 135.1
click at [386, 318] on input "Slot [PERSON_NAME] eWallet" at bounding box center [479, 333] width 295 height 30
type input "S"
type input "p"
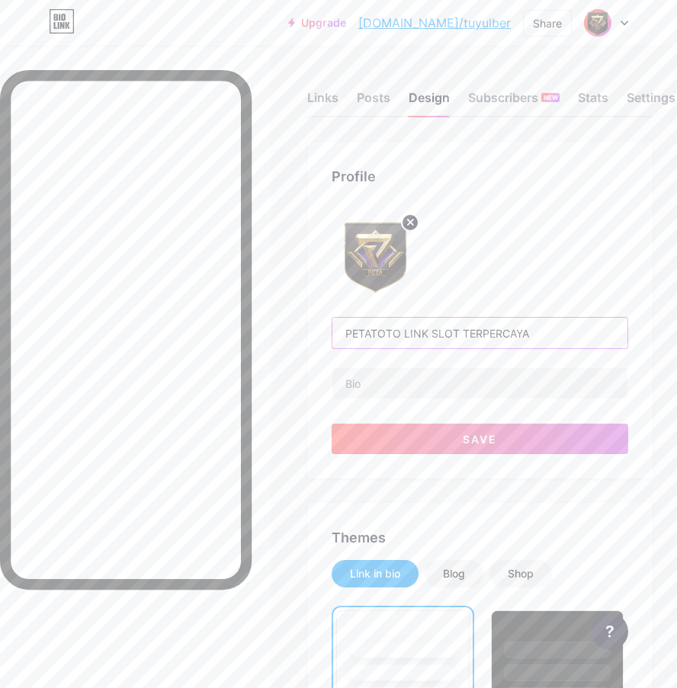
scroll to position [0, 18]
type input "PETATOTO LINK SLOT TERPERCAYA"
click at [489, 368] on input "text" at bounding box center [479, 383] width 295 height 30
paste input "Slot [PERSON_NAME] Masuk eWallet"
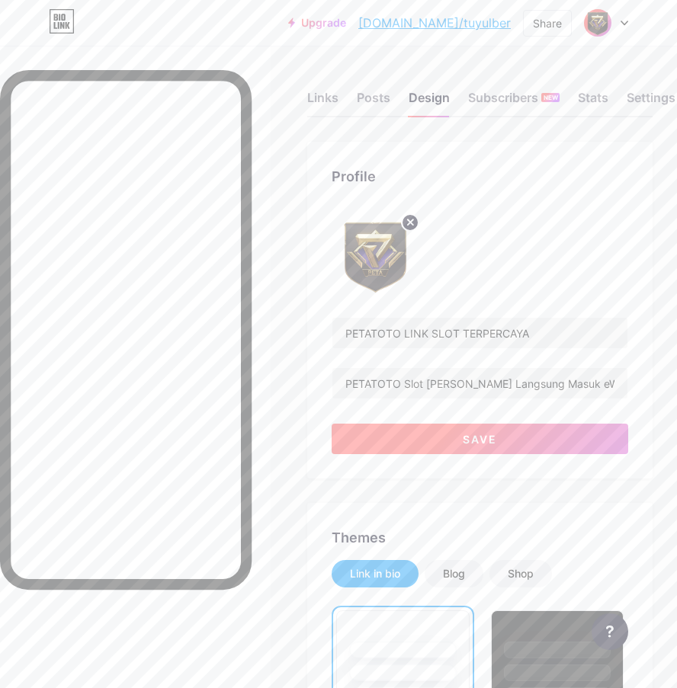
click at [453, 424] on button "Save" at bounding box center [480, 439] width 297 height 30
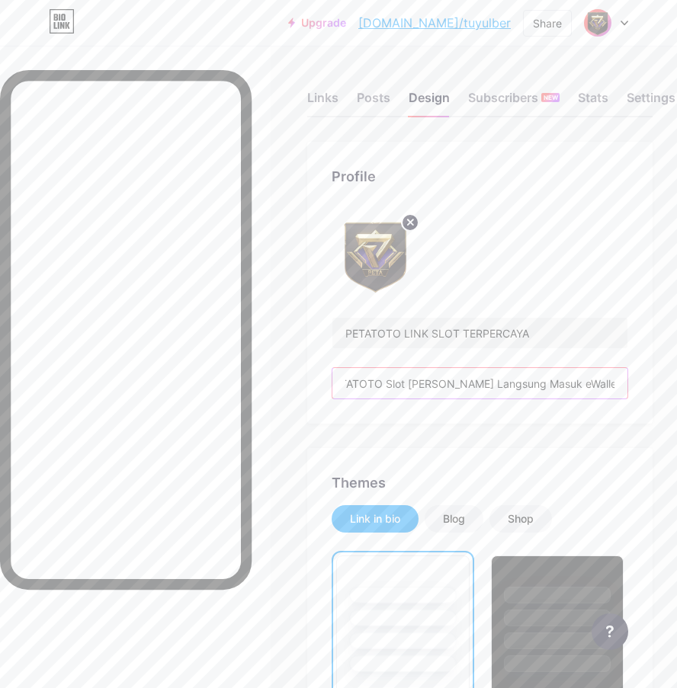
scroll to position [0, 70]
drag, startPoint x: 396, startPoint y: 276, endPoint x: 524, endPoint y: 277, distance: 127.3
click at [524, 277] on div "PETATOTO LINK SLOT TERPERCAYA PETATOTO Slot [PERSON_NAME] Langsung Masuk eWallet" at bounding box center [480, 305] width 297 height 188
paste input "adalah permainan tradisional yang berasal dari [GEOGRAPHIC_DATA], khususnya di …"
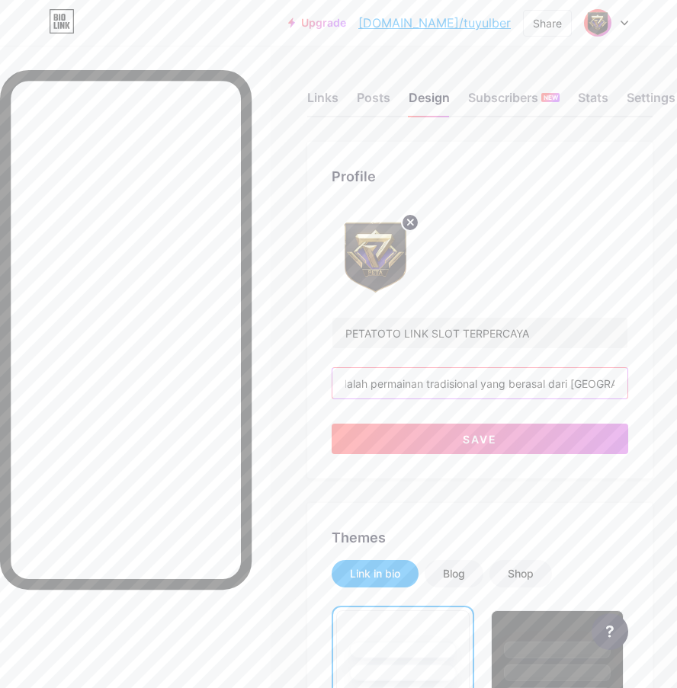
scroll to position [0, 319]
type input "PETATOTO adalah permainan tradisional yang berasal dari [GEOGRAPHIC_DATA], khus…"
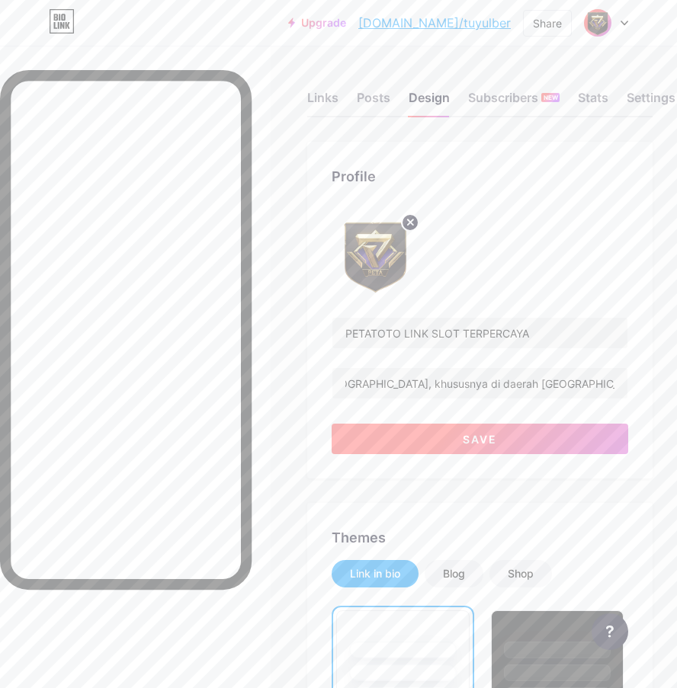
click at [515, 424] on button "Save" at bounding box center [480, 439] width 297 height 30
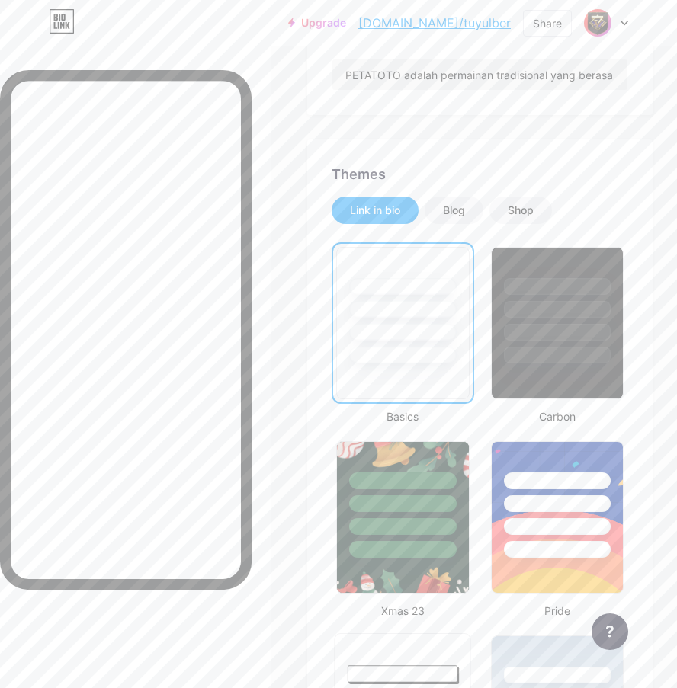
scroll to position [457, 11]
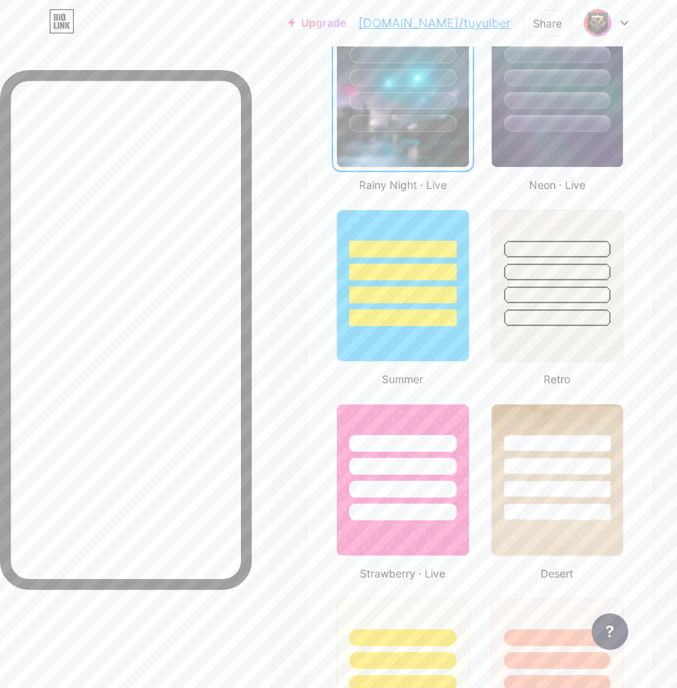
scroll to position [1220, 11]
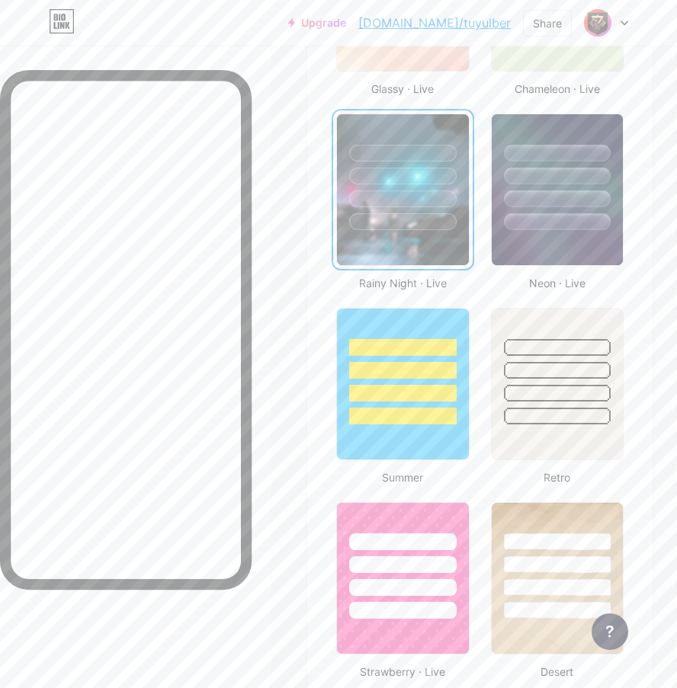
drag, startPoint x: 450, startPoint y: 450, endPoint x: 444, endPoint y: 443, distance: 8.7
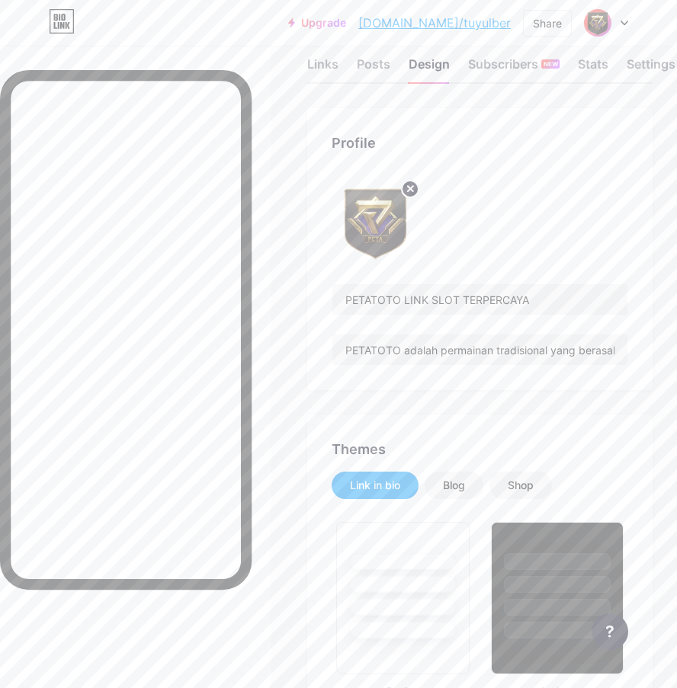
scroll to position [0, 11]
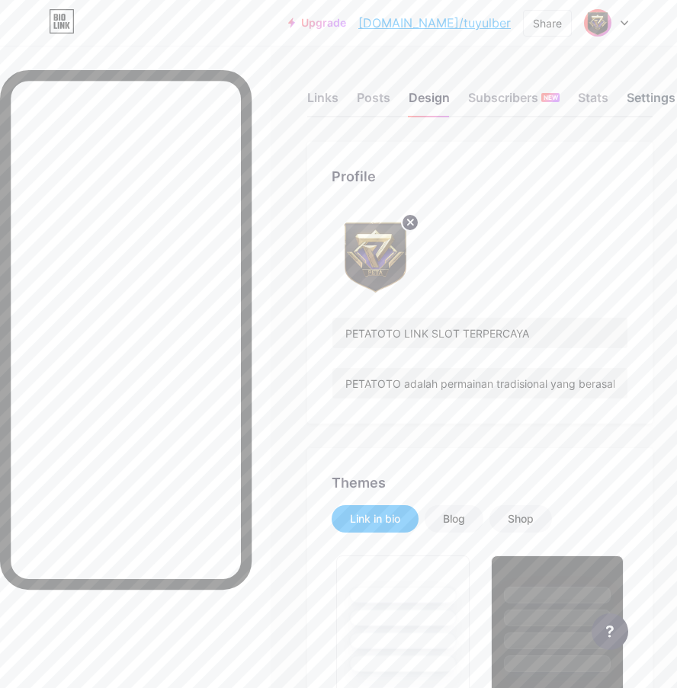
click at [636, 98] on div "Settings" at bounding box center [651, 101] width 49 height 27
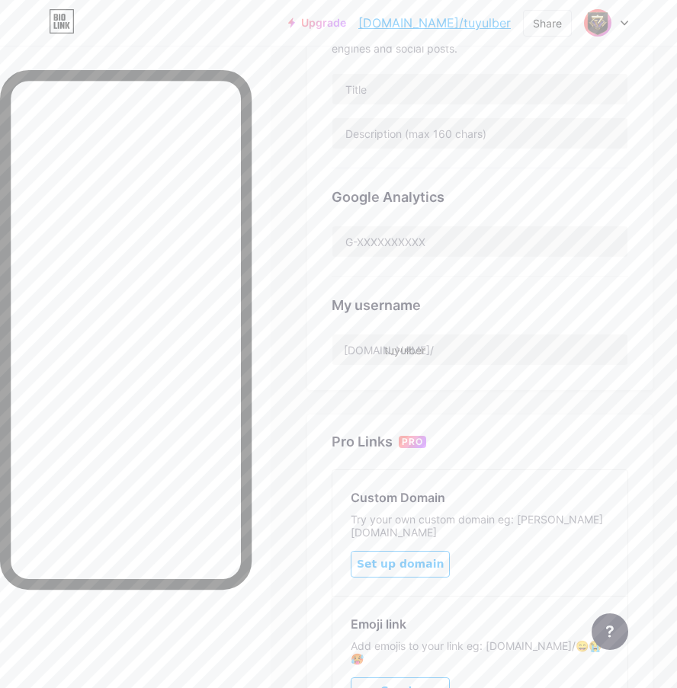
scroll to position [381, 0]
click at [450, 343] on input "tuyulber" at bounding box center [479, 349] width 295 height 30
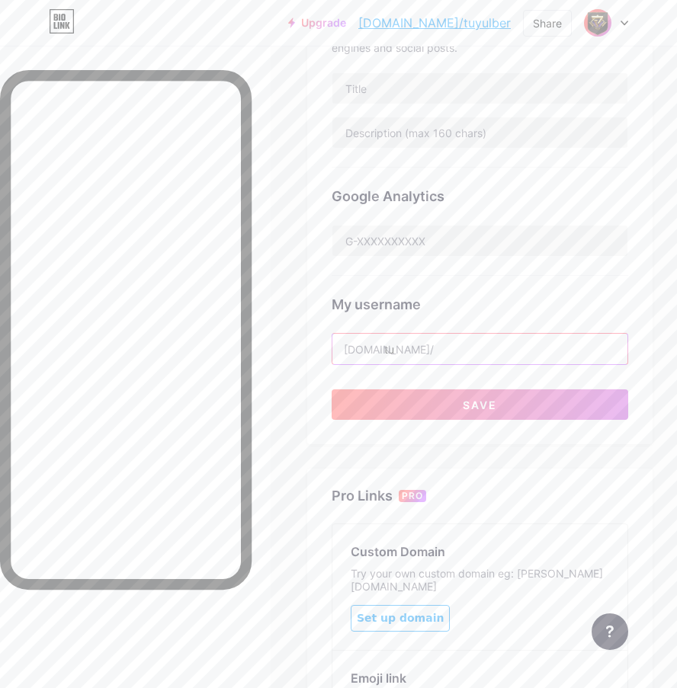
type input "t"
click at [450, 343] on input "text" at bounding box center [479, 349] width 295 height 30
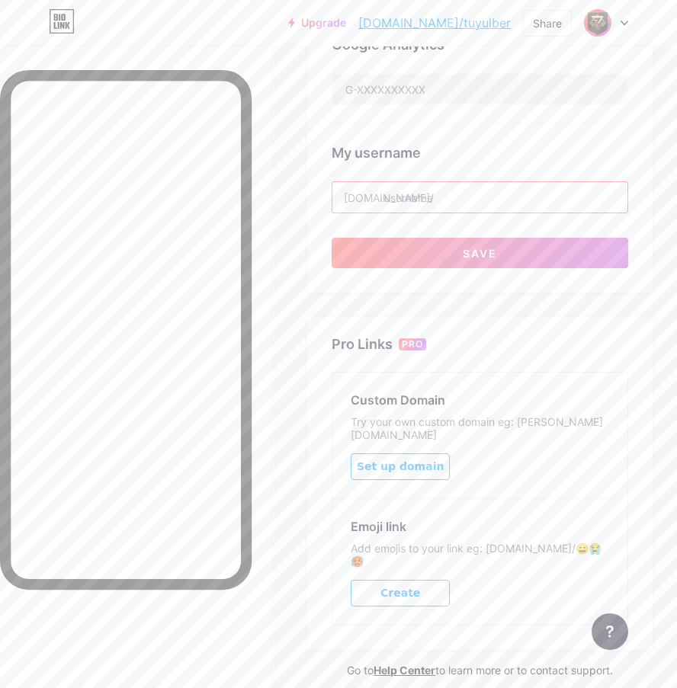
scroll to position [457, 0]
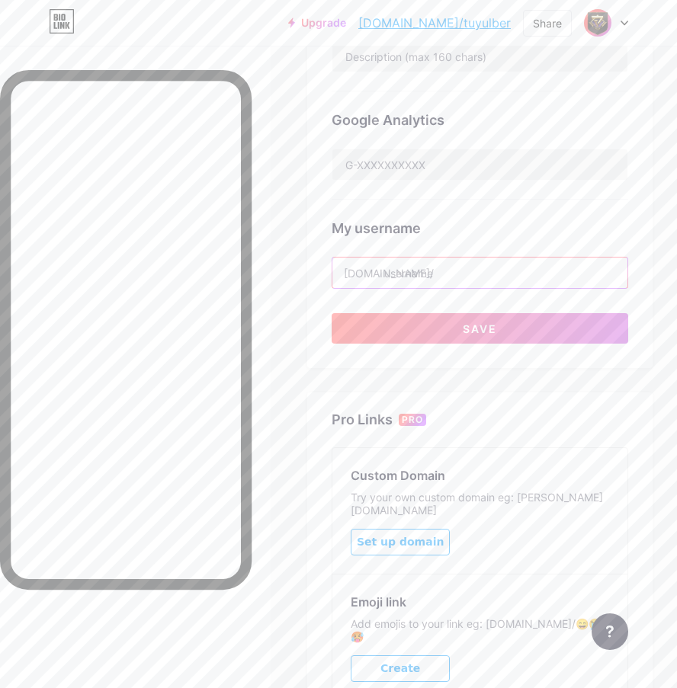
click at [435, 281] on input "text" at bounding box center [479, 273] width 295 height 30
type input "p"
type input "petatotogacokaLI"
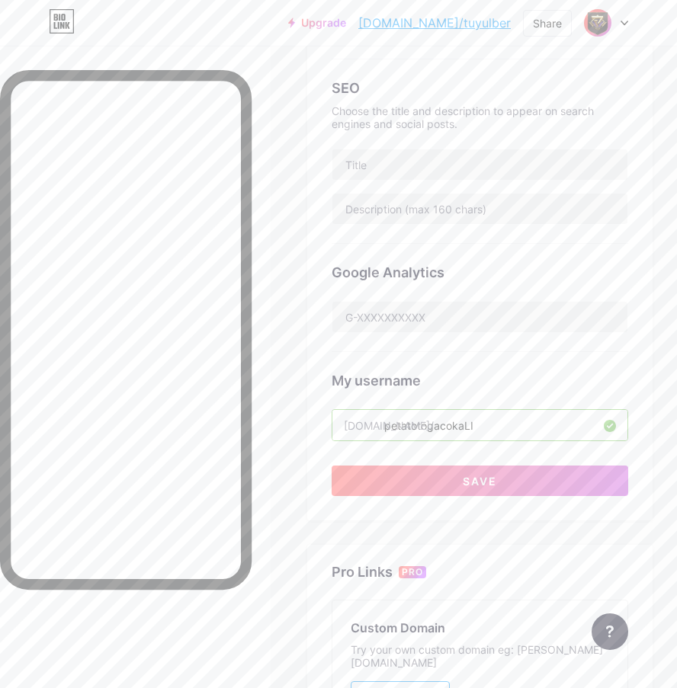
scroll to position [152, 0]
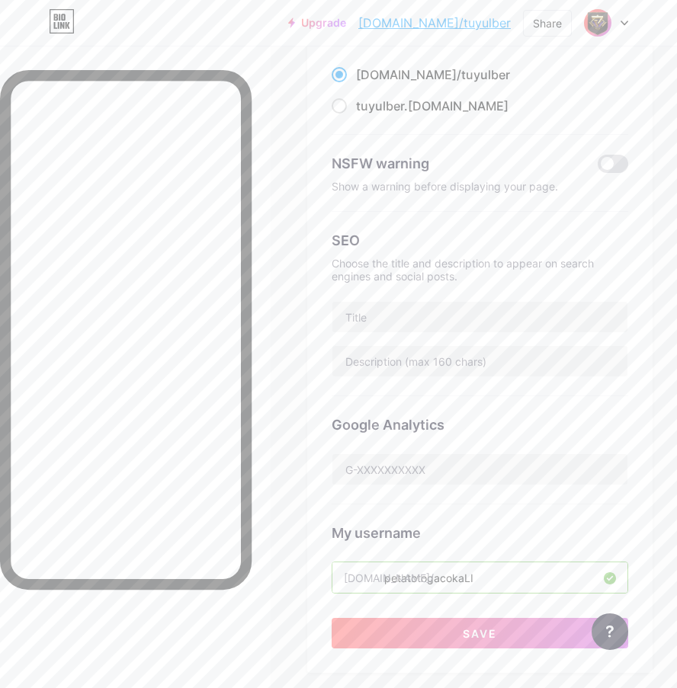
click at [425, 273] on div "Choose the title and description to appear on search engines and social posts." at bounding box center [480, 270] width 297 height 26
drag, startPoint x: 386, startPoint y: 313, endPoint x: 380, endPoint y: 293, distance: 20.7
click at [382, 313] on input "text" at bounding box center [479, 317] width 295 height 30
paste input "PETATOTO LINK SLOT TERPERCAYA"
type input "PETATOTO LINK SLOT TERPERCAYA"
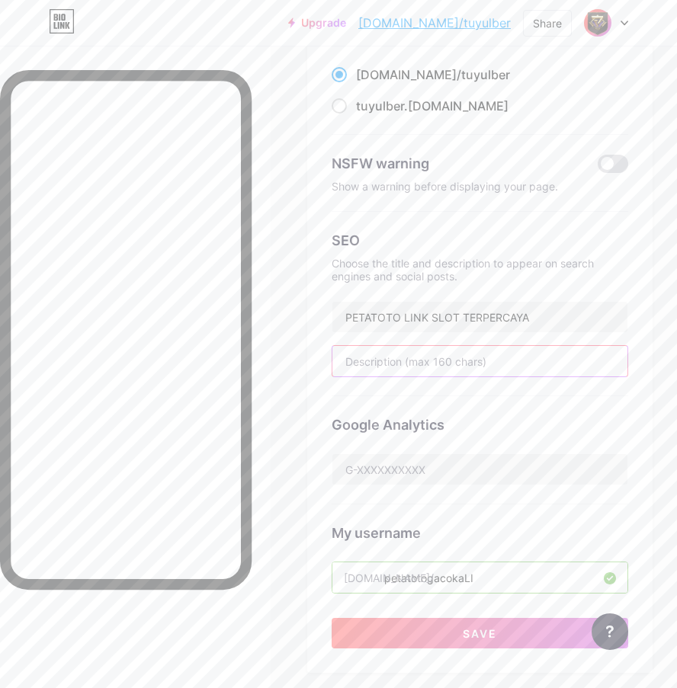
click at [492, 369] on input "text" at bounding box center [479, 361] width 295 height 30
paste input "PETATOTO adalah permainan tradisional yang berasal dari [GEOGRAPHIC_DATA], khus…"
type input "PETATOTO adalah permainan tradisional yang berasal dari [GEOGRAPHIC_DATA], khus…"
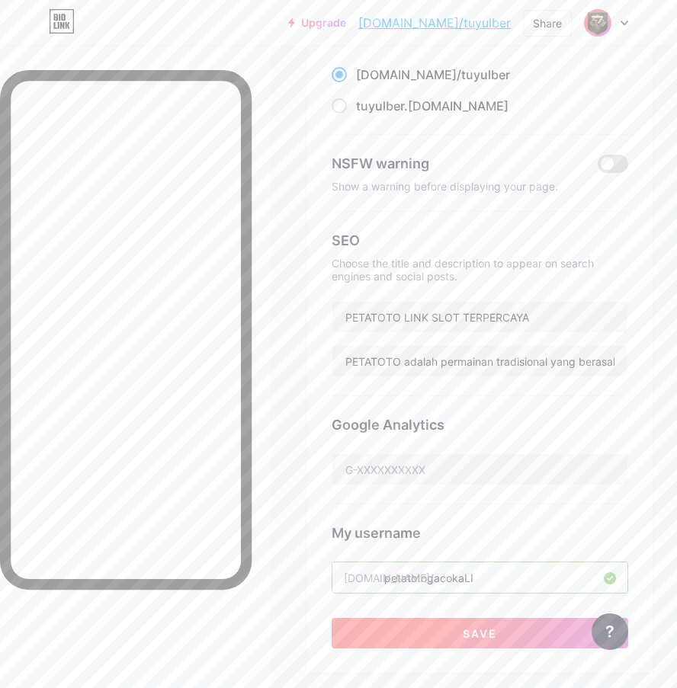
click at [495, 634] on span "Save" at bounding box center [480, 633] width 34 height 13
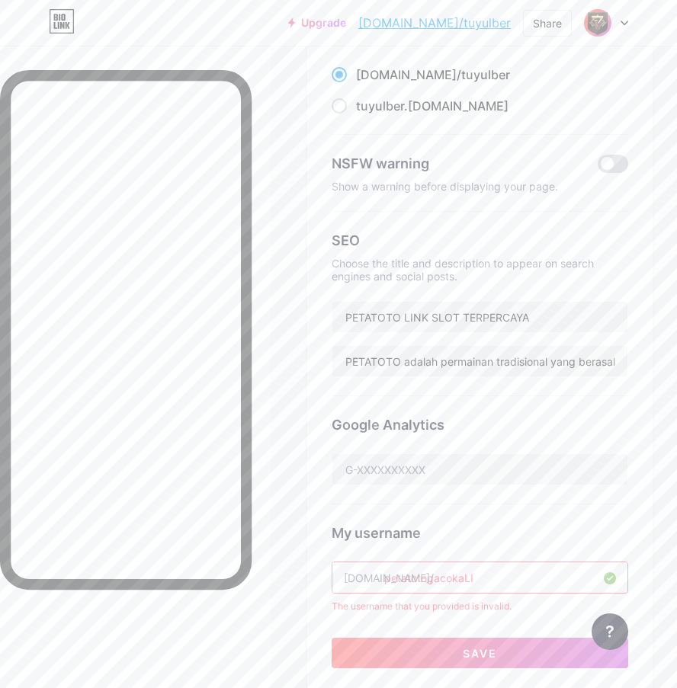
click at [499, 568] on input "petatotogacokaLI" at bounding box center [479, 578] width 295 height 30
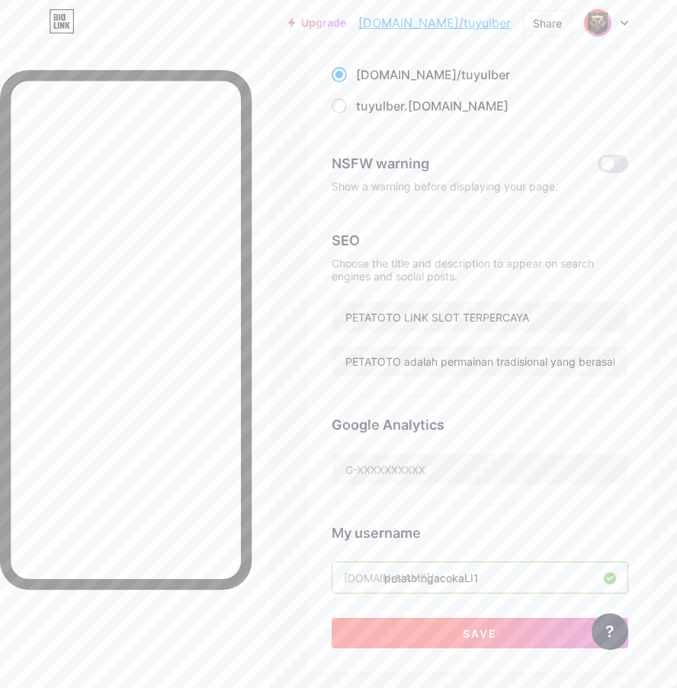
click at [509, 627] on button "Save" at bounding box center [480, 633] width 297 height 30
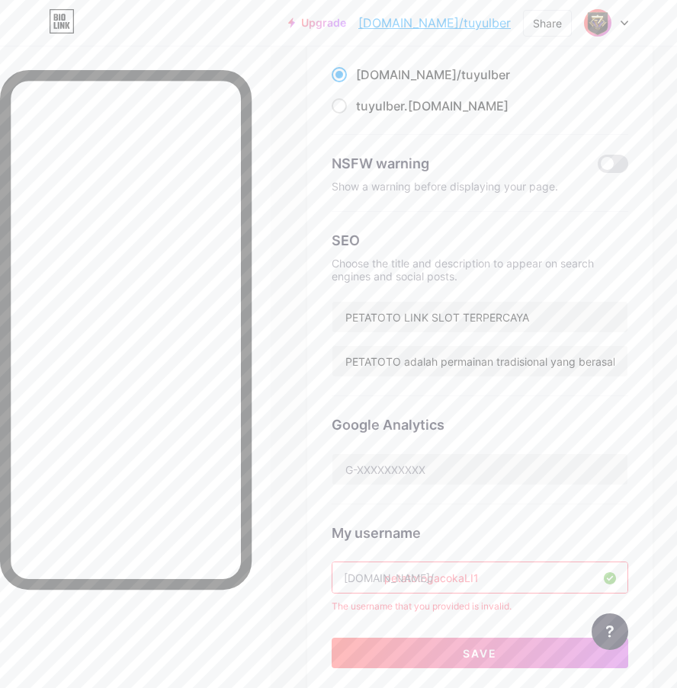
click at [461, 77] on span "tuyulber" at bounding box center [485, 74] width 49 height 15
click at [366, 84] on input "[DOMAIN_NAME]/ tuyulber" at bounding box center [361, 89] width 10 height 10
click at [529, 578] on input "petatotogacokaLI1" at bounding box center [479, 578] width 295 height 30
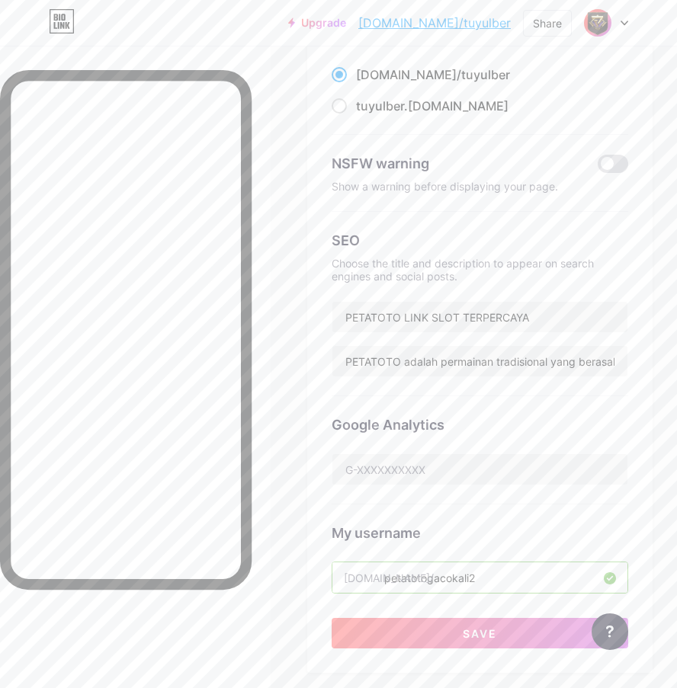
type input "petatotogacokali2"
click at [497, 636] on span "Save" at bounding box center [480, 633] width 34 height 13
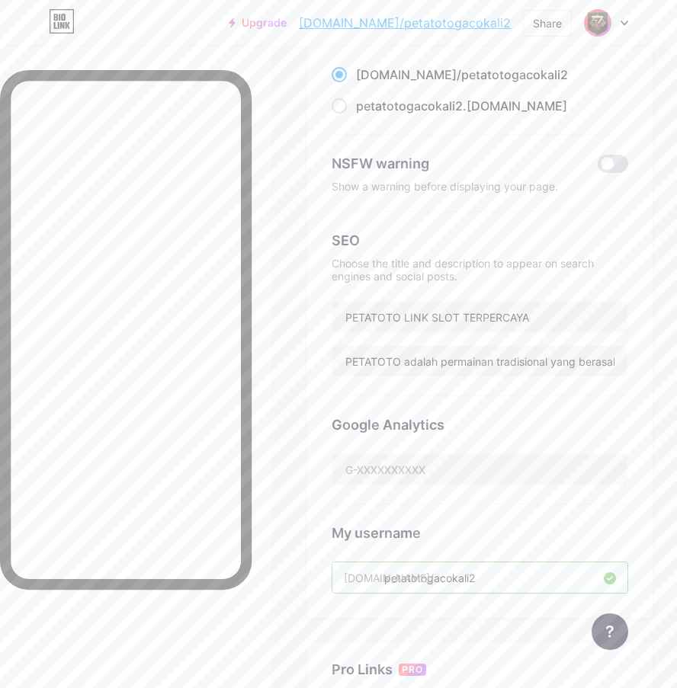
click at [448, 23] on link "[DOMAIN_NAME]/petatotogacokali2" at bounding box center [405, 23] width 212 height 18
